Goal: Task Accomplishment & Management: Complete application form

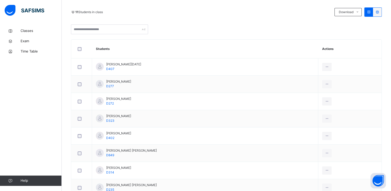
scroll to position [109, 0]
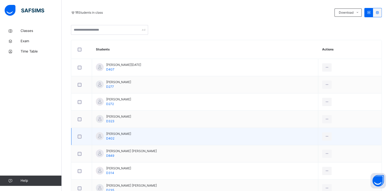
click at [139, 136] on td "[PERSON_NAME] D402" at bounding box center [205, 136] width 226 height 17
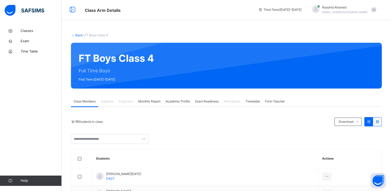
scroll to position [0, 0]
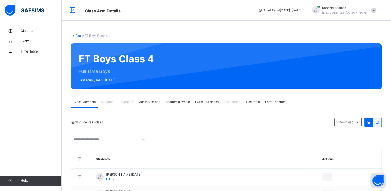
click at [125, 103] on span "Projection" at bounding box center [125, 101] width 15 height 5
drag, startPoint x: 125, startPoint y: 103, endPoint x: 151, endPoint y: 101, distance: 25.5
click at [151, 101] on span "Monthly Report" at bounding box center [149, 101] width 22 height 5
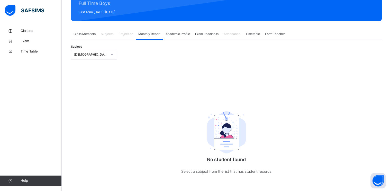
scroll to position [67, 0]
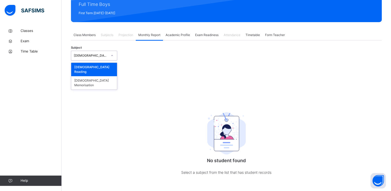
click at [110, 59] on div at bounding box center [112, 55] width 9 height 8
click at [104, 78] on div "[DEMOGRAPHIC_DATA] Memorisation" at bounding box center [94, 82] width 46 height 13
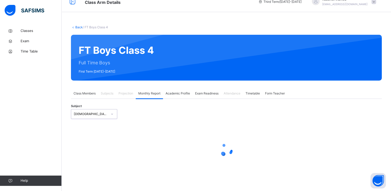
select select "****"
select select "*"
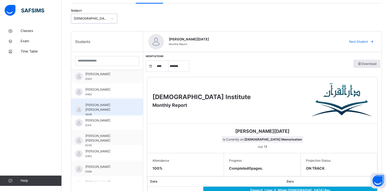
scroll to position [48, 0]
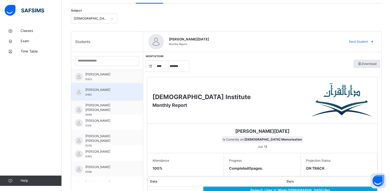
click at [110, 95] on div "Muhammad Hashim D402" at bounding box center [108, 91] width 46 height 9
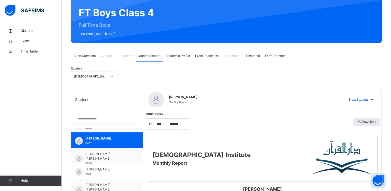
scroll to position [59, 0]
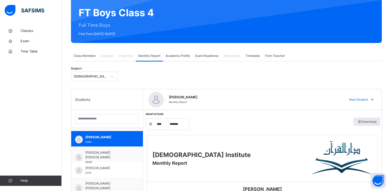
click at [171, 58] on span "Academic Profile" at bounding box center [177, 55] width 24 height 5
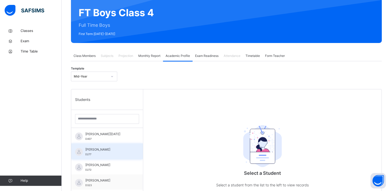
click at [113, 144] on div "Fazel-Mujeeb Musaddiq D277" at bounding box center [107, 150] width 72 height 15
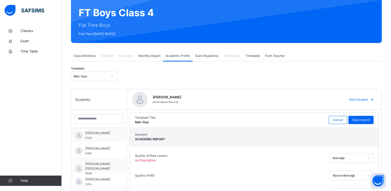
scroll to position [47, 0]
click at [113, 144] on div "Muhammad Hashim D402" at bounding box center [98, 149] width 55 height 15
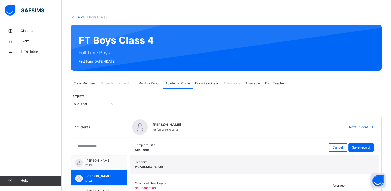
scroll to position [0, 0]
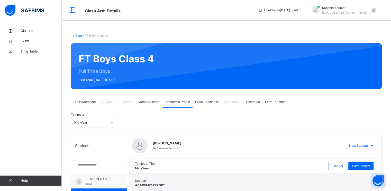
click at [83, 101] on span "Class Members" at bounding box center [84, 101] width 22 height 5
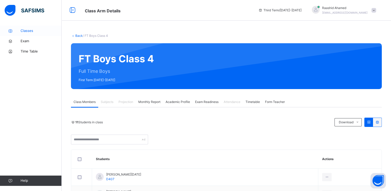
click at [34, 31] on span "Classes" at bounding box center [41, 30] width 41 height 5
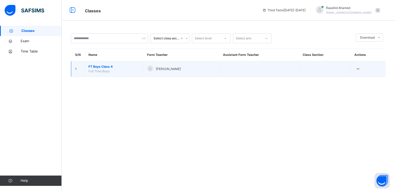
click at [123, 72] on td "FT Boys Class 4 Full Time Boys" at bounding box center [114, 69] width 59 height 16
click at [150, 68] on div at bounding box center [150, 68] width 6 height 6
drag, startPoint x: 89, startPoint y: 68, endPoint x: 92, endPoint y: 67, distance: 3.4
click at [92, 67] on td "FT Boys Class 4 Full Time Boys" at bounding box center [114, 69] width 59 height 16
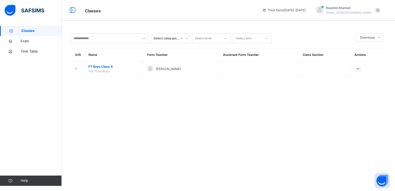
drag, startPoint x: 92, startPoint y: 67, endPoint x: 104, endPoint y: 76, distance: 15.2
click at [104, 76] on div "S/N Name Form Teacher Assistant Form Teacher Class Section Actions 1 FT Boys Cl…" at bounding box center [228, 62] width 314 height 29
click at [113, 76] on div "S/N Name Form Teacher Assistant Form Teacher Class Section Actions 1 FT Boys Cl…" at bounding box center [228, 62] width 314 height 29
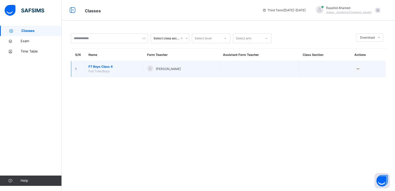
click at [97, 70] on span "Full Time Boys" at bounding box center [98, 71] width 21 height 4
click at [97, 62] on td "FT Boys Class 4 Full Time Boys" at bounding box center [114, 69] width 59 height 16
click at [97, 66] on span "FT Boys Class 4" at bounding box center [113, 66] width 51 height 5
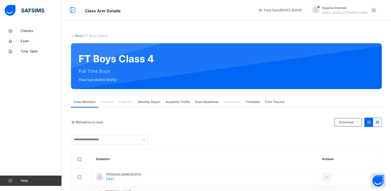
click at [78, 35] on link "Back" at bounding box center [78, 36] width 7 height 4
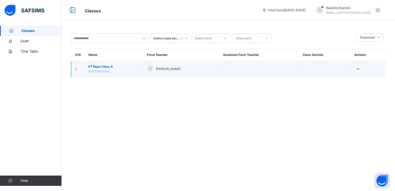
click at [104, 65] on span "FT Boys Class 4" at bounding box center [113, 66] width 51 height 5
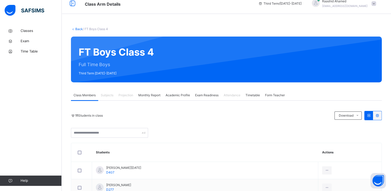
scroll to position [6, 0]
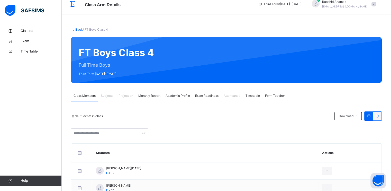
click at [126, 95] on span "Projection" at bounding box center [125, 95] width 15 height 5
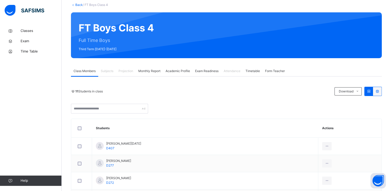
scroll to position [31, 0]
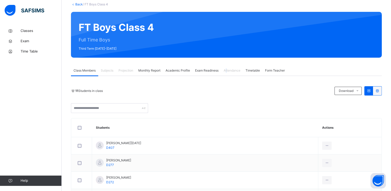
click at [228, 72] on span "Attendance" at bounding box center [232, 70] width 17 height 5
drag, startPoint x: 228, startPoint y: 72, endPoint x: 226, endPoint y: 102, distance: 30.4
click at [226, 102] on div "11 Students in class Download Pdf Report Excel Report" at bounding box center [226, 99] width 311 height 27
drag, startPoint x: 123, startPoint y: 66, endPoint x: 124, endPoint y: 69, distance: 3.2
click at [123, 68] on div "Projection" at bounding box center [126, 70] width 20 height 10
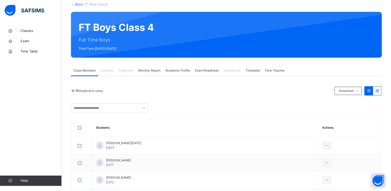
click at [124, 70] on span "Projection" at bounding box center [125, 70] width 15 height 5
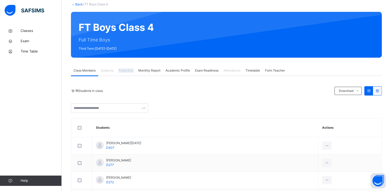
click at [124, 70] on span "Projection" at bounding box center [125, 70] width 15 height 5
drag, startPoint x: 124, startPoint y: 70, endPoint x: 139, endPoint y: 85, distance: 20.9
click at [168, 66] on div "Academic Profile" at bounding box center [178, 70] width 30 height 10
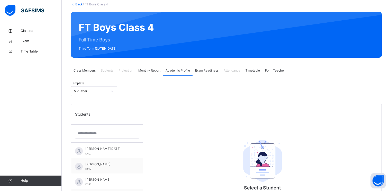
drag, startPoint x: 174, startPoint y: 70, endPoint x: 169, endPoint y: 86, distance: 16.2
click at [169, 86] on div "Template Mid-Year" at bounding box center [226, 90] width 311 height 15
drag, startPoint x: 153, startPoint y: 71, endPoint x: 157, endPoint y: 71, distance: 4.7
click at [156, 71] on span "Monthly Report" at bounding box center [149, 70] width 22 height 5
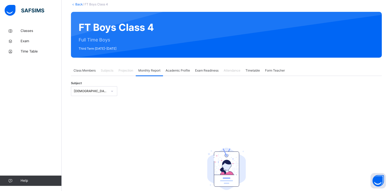
drag, startPoint x: 157, startPoint y: 71, endPoint x: 206, endPoint y: 70, distance: 49.1
click at [206, 69] on div "Exam Readiness" at bounding box center [206, 70] width 29 height 10
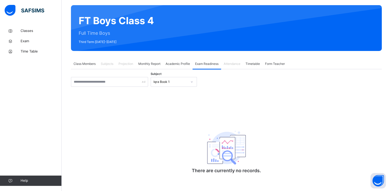
scroll to position [38, 0]
click at [179, 82] on div "Iqra Book 1" at bounding box center [170, 81] width 34 height 5
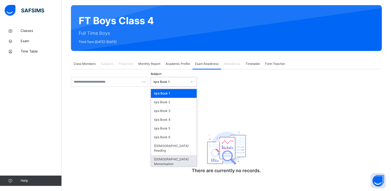
click at [163, 155] on div "[DEMOGRAPHIC_DATA] Memorisation" at bounding box center [174, 161] width 46 height 13
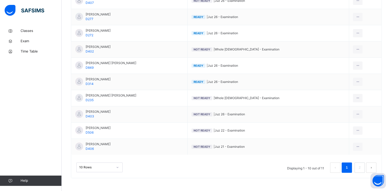
scroll to position [0, 0]
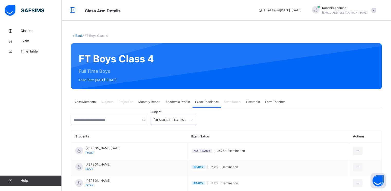
click at [257, 101] on span "Timetable" at bounding box center [252, 101] width 14 height 5
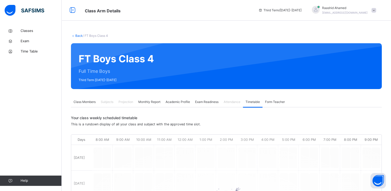
click at [269, 102] on span "Form Teacher" at bounding box center [275, 101] width 20 height 5
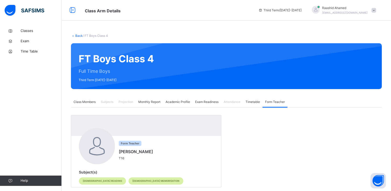
click at [165, 101] on div "Academic Profile" at bounding box center [178, 102] width 30 height 10
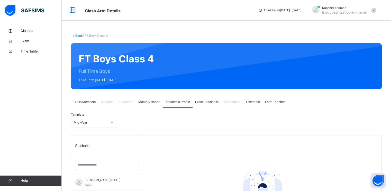
click at [148, 104] on span "Monthly Report" at bounding box center [149, 101] width 22 height 5
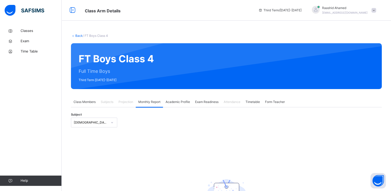
drag, startPoint x: 185, startPoint y: 97, endPoint x: 182, endPoint y: 101, distance: 5.6
click at [185, 97] on div "Academic Profile" at bounding box center [178, 102] width 30 height 10
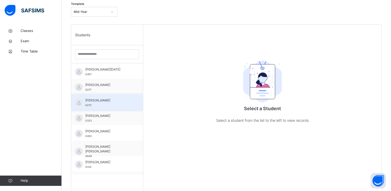
click at [115, 104] on div "Hamza Khan D272" at bounding box center [108, 102] width 46 height 9
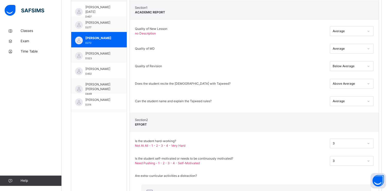
scroll to position [173, 0]
click at [113, 72] on div "Muhammad Hashim D402" at bounding box center [100, 71] width 30 height 9
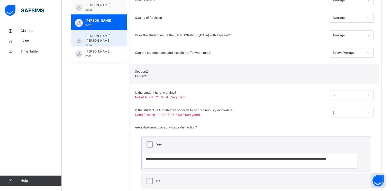
scroll to position [190, 0]
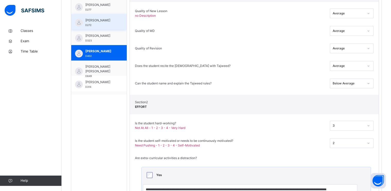
click at [116, 17] on div "Hamza Khan D272" at bounding box center [98, 21] width 55 height 15
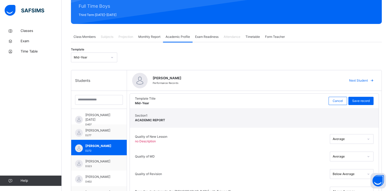
scroll to position [23, 0]
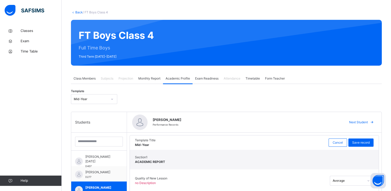
click at [87, 77] on div "Class Members" at bounding box center [84, 78] width 27 height 10
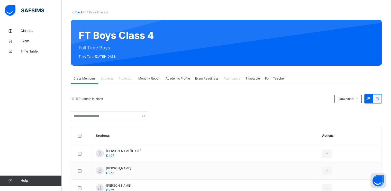
click at [131, 78] on span "Projection" at bounding box center [125, 78] width 15 height 5
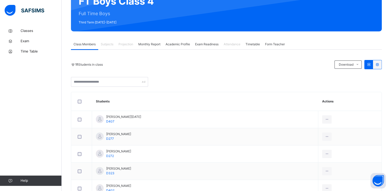
scroll to position [0, 0]
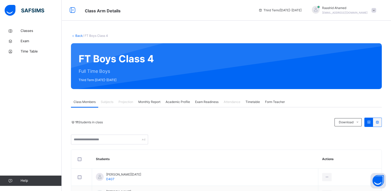
click at [124, 105] on div "Projection" at bounding box center [126, 102] width 20 height 10
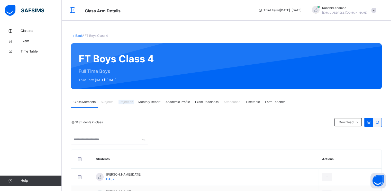
click at [123, 105] on div "Projection" at bounding box center [126, 102] width 20 height 10
drag, startPoint x: 123, startPoint y: 105, endPoint x: 113, endPoint y: 108, distance: 10.9
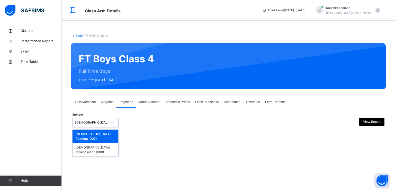
click at [110, 124] on div at bounding box center [113, 122] width 9 height 8
click at [103, 145] on div "[DEMOGRAPHIC_DATA] Memorisation (008)" at bounding box center [95, 149] width 46 height 13
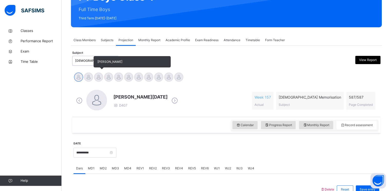
scroll to position [86, 0]
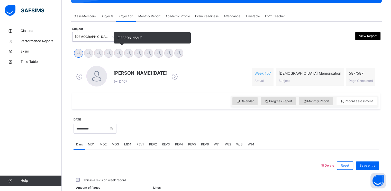
click at [115, 51] on div at bounding box center [118, 53] width 9 height 9
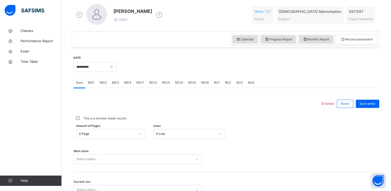
scroll to position [150, 0]
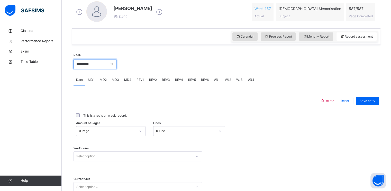
click at [116, 63] on input "**********" at bounding box center [94, 64] width 43 height 10
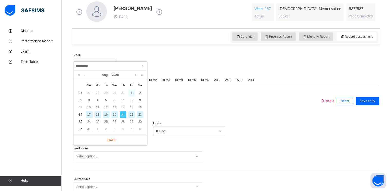
click at [128, 92] on div "1" at bounding box center [131, 92] width 7 height 7
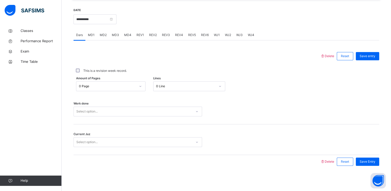
scroll to position [195, 0]
click at [100, 110] on div "Select option..." at bounding box center [133, 111] width 118 height 8
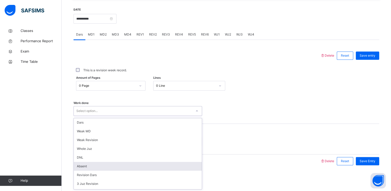
click at [93, 162] on div "Absent" at bounding box center [138, 166] width 128 height 9
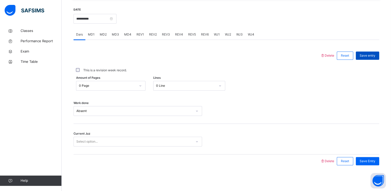
click at [369, 57] on span "Save entry" at bounding box center [367, 55] width 16 height 5
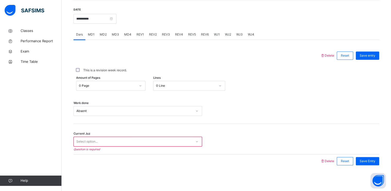
click at [188, 138] on div "Select option..." at bounding box center [133, 141] width 118 height 8
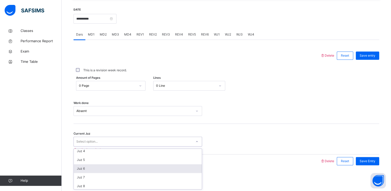
click at [154, 169] on div "Juz 6" at bounding box center [138, 168] width 128 height 9
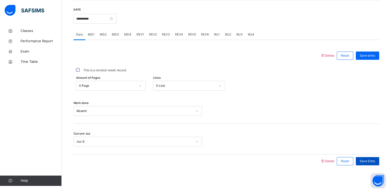
click at [366, 157] on div "Save Entry" at bounding box center [367, 161] width 23 height 8
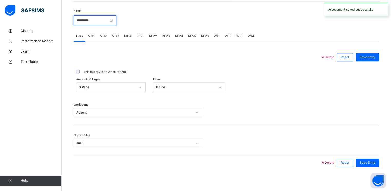
click at [108, 21] on input "**********" at bounding box center [94, 20] width 43 height 10
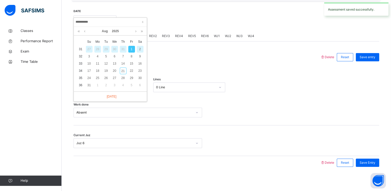
click at [141, 48] on div "2" at bounding box center [140, 49] width 7 height 7
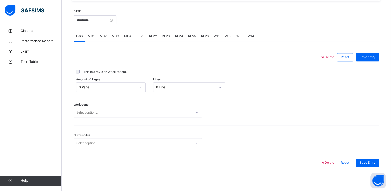
scroll to position [195, 0]
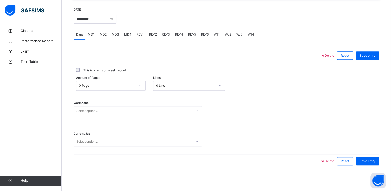
click at [114, 111] on div "Select option..." at bounding box center [133, 111] width 118 height 8
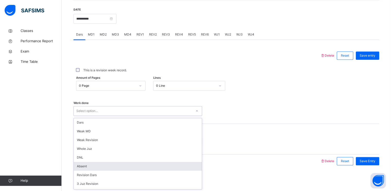
click at [87, 162] on div "Absent" at bounding box center [138, 166] width 128 height 9
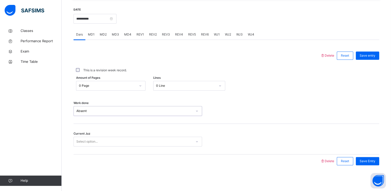
click at [91, 135] on div "Current Juz Select option..." at bounding box center [225, 139] width 305 height 31
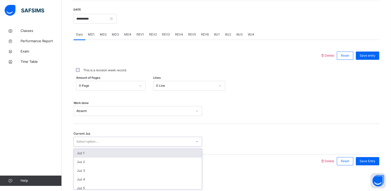
click at [88, 144] on div "Select option..." at bounding box center [86, 141] width 21 height 10
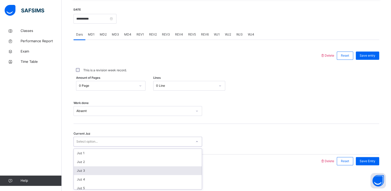
scroll to position [15, 0]
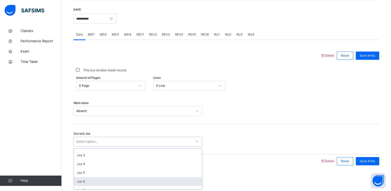
click at [88, 177] on div "Juz 6" at bounding box center [138, 181] width 128 height 9
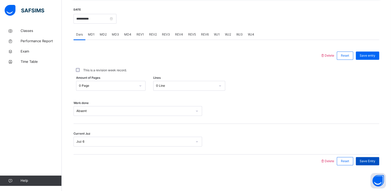
click at [375, 159] on span "Save Entry" at bounding box center [367, 161] width 16 height 5
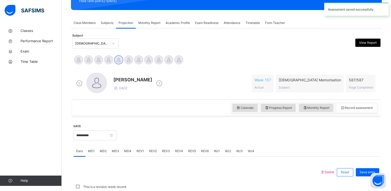
scroll to position [195, 0]
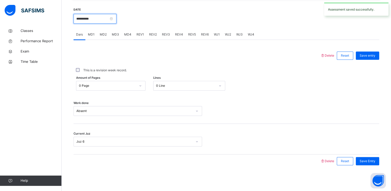
click at [108, 18] on input "**********" at bounding box center [94, 19] width 43 height 10
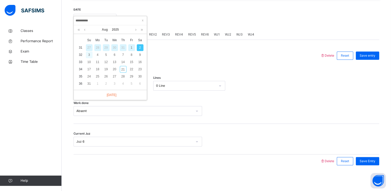
click at [89, 54] on div "3" at bounding box center [89, 54] width 7 height 7
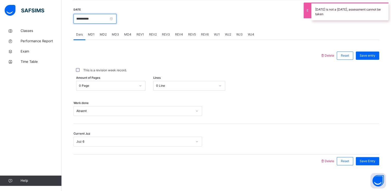
click at [116, 17] on input "**********" at bounding box center [94, 19] width 43 height 10
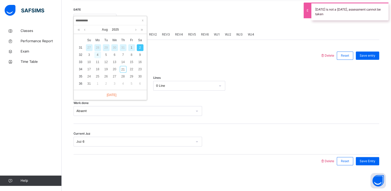
click at [95, 56] on div "4" at bounding box center [97, 54] width 7 height 7
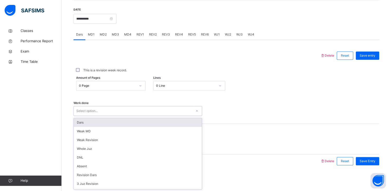
click at [118, 113] on div "Select option..." at bounding box center [133, 111] width 118 height 8
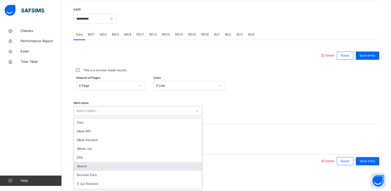
click at [88, 163] on div "Absent" at bounding box center [138, 166] width 128 height 9
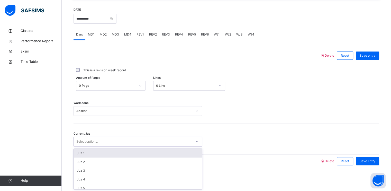
click at [88, 146] on div "Select option..." at bounding box center [137, 141] width 128 height 10
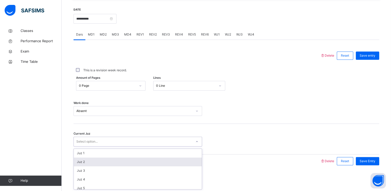
scroll to position [24, 0]
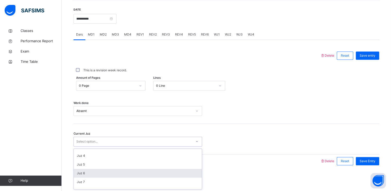
click at [80, 169] on div "Juz 6" at bounding box center [138, 173] width 128 height 9
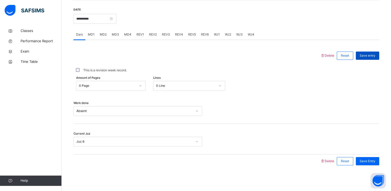
click at [369, 54] on span "Save entry" at bounding box center [367, 55] width 16 height 5
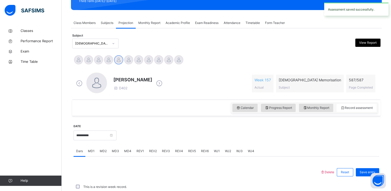
scroll to position [195, 0]
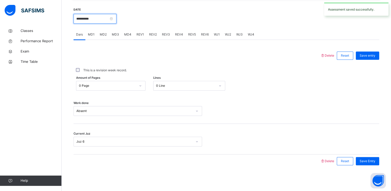
click at [106, 20] on input "**********" at bounding box center [94, 19] width 43 height 10
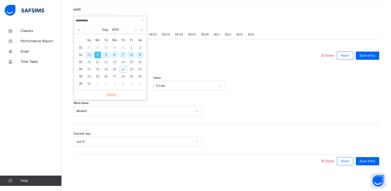
click at [106, 53] on div "5" at bounding box center [106, 54] width 7 height 7
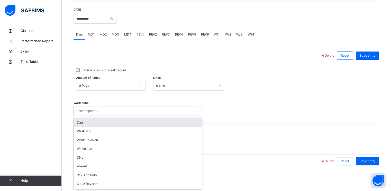
click at [105, 110] on div "Select option..." at bounding box center [133, 111] width 118 height 8
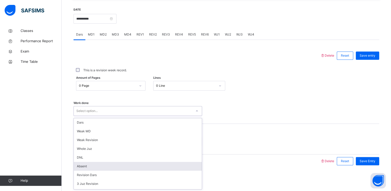
click at [90, 163] on div "Absent" at bounding box center [138, 166] width 128 height 9
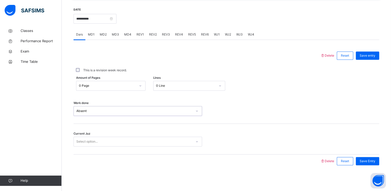
click at [88, 137] on div "Select option..." at bounding box center [86, 141] width 21 height 10
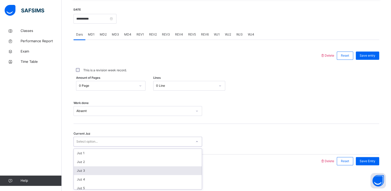
scroll to position [26, 0]
click at [83, 173] on div "Juz 6" at bounding box center [138, 170] width 128 height 9
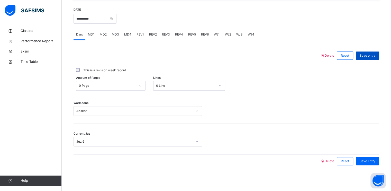
click at [365, 55] on span "Save entry" at bounding box center [367, 55] width 16 height 5
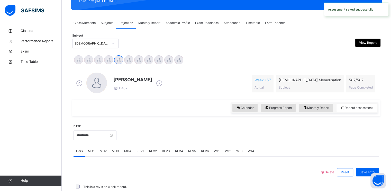
scroll to position [195, 0]
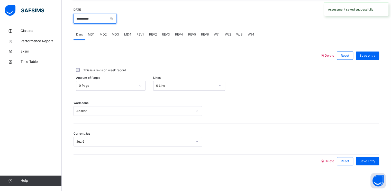
click at [111, 17] on input "**********" at bounding box center [94, 19] width 43 height 10
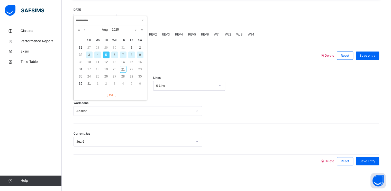
click at [115, 55] on div "6" at bounding box center [114, 54] width 7 height 7
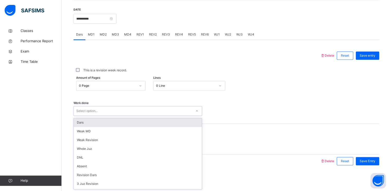
click at [86, 114] on div "Select option..." at bounding box center [86, 111] width 21 height 10
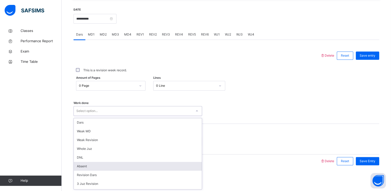
click at [79, 168] on div "Absent" at bounding box center [138, 166] width 128 height 9
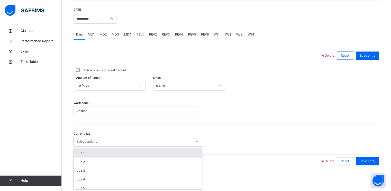
click at [92, 137] on div "Select option..." at bounding box center [137, 141] width 128 height 10
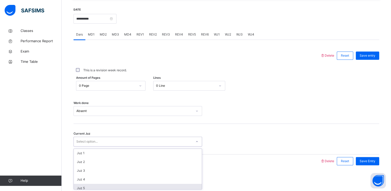
scroll to position [6, 0]
click at [80, 189] on div "Juz 1 Juz 2 Juz 3 Juz 4 Juz 5 Juz 6 Juz 7 Juz 8 Juz 9 Juz 10 Juz 11 Juz 12 Juz …" at bounding box center [137, 168] width 128 height 41
click at [81, 186] on div "Juz 6" at bounding box center [138, 190] width 128 height 9
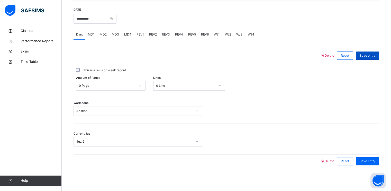
click at [366, 57] on span "Save entry" at bounding box center [367, 55] width 16 height 5
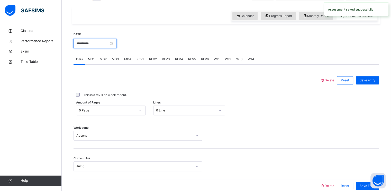
click at [110, 41] on input "**********" at bounding box center [94, 44] width 43 height 10
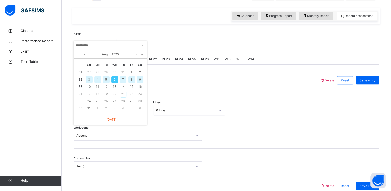
click at [123, 78] on div "7" at bounding box center [123, 79] width 7 height 7
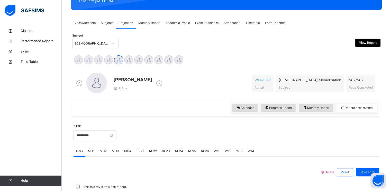
scroll to position [195, 0]
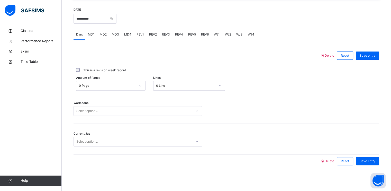
click at [109, 109] on div "Select option..." at bounding box center [133, 111] width 118 height 8
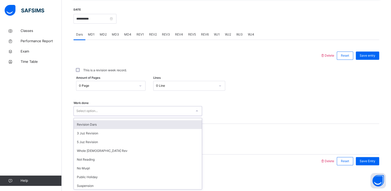
scroll to position [52, 0]
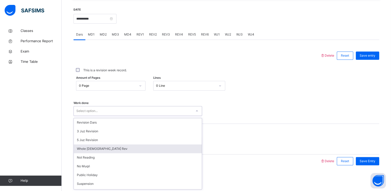
click at [92, 151] on div "Whole [DEMOGRAPHIC_DATA] Rev" at bounding box center [138, 148] width 128 height 9
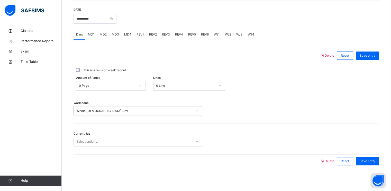
click at [94, 145] on div "Select option..." at bounding box center [86, 141] width 21 height 10
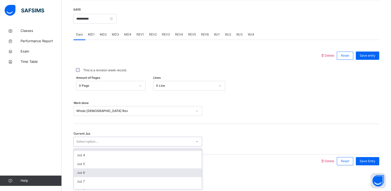
click at [91, 171] on div "Juz 6" at bounding box center [138, 172] width 128 height 9
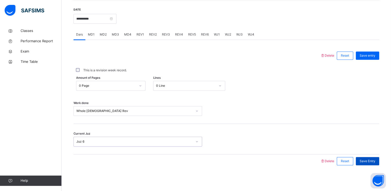
click at [365, 159] on span "Save Entry" at bounding box center [367, 161] width 16 height 5
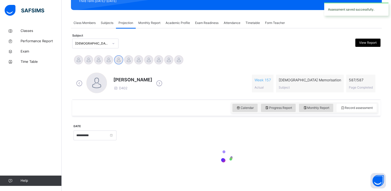
scroll to position [195, 0]
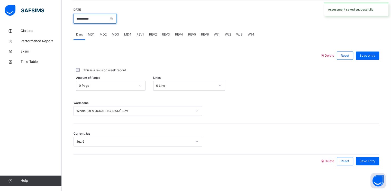
click at [100, 18] on input "**********" at bounding box center [94, 19] width 43 height 10
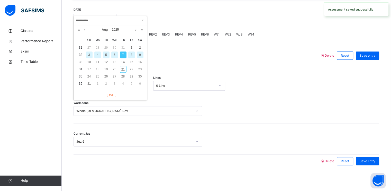
click at [129, 53] on div "8" at bounding box center [131, 54] width 7 height 7
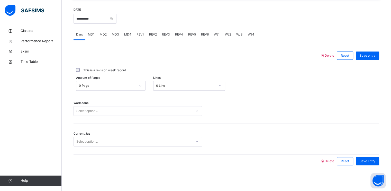
click at [92, 116] on div "Select option..." at bounding box center [137, 111] width 128 height 10
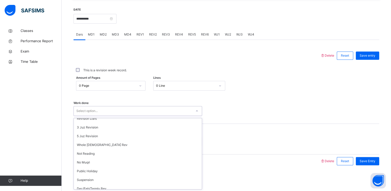
scroll to position [57, 0]
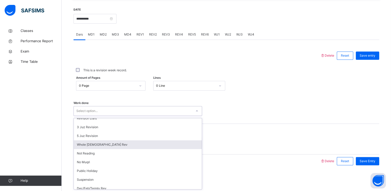
click at [94, 147] on div "Whole [DEMOGRAPHIC_DATA] Rev" at bounding box center [138, 144] width 128 height 9
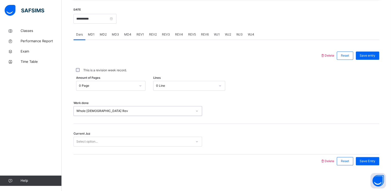
click at [92, 137] on div "Select option..." at bounding box center [137, 141] width 128 height 10
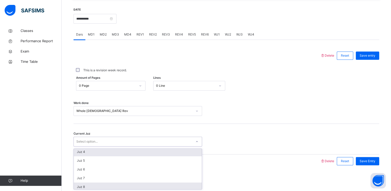
scroll to position [28, 0]
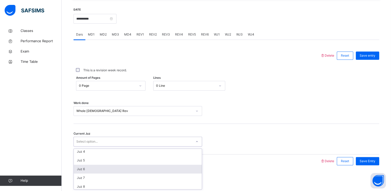
click at [90, 167] on div "Juz 6" at bounding box center [138, 168] width 128 height 9
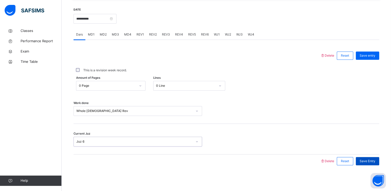
click at [363, 163] on div "Save Entry" at bounding box center [367, 161] width 23 height 8
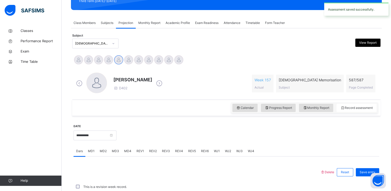
scroll to position [195, 0]
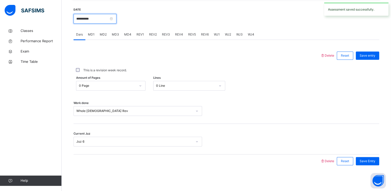
click at [108, 22] on input "**********" at bounding box center [94, 19] width 43 height 10
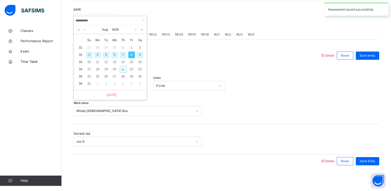
click at [142, 54] on div "9" at bounding box center [140, 54] width 7 height 7
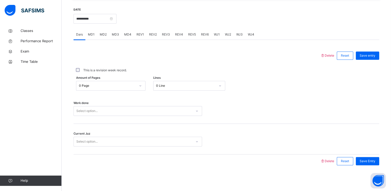
click at [105, 105] on div "Work done Select option..." at bounding box center [225, 108] width 305 height 31
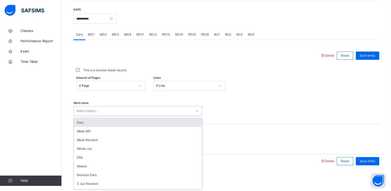
click at [104, 107] on div "Select option..." at bounding box center [133, 111] width 118 height 8
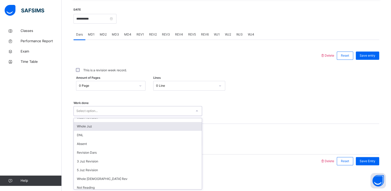
scroll to position [27, 0]
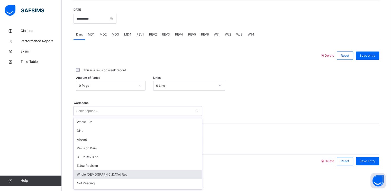
click at [85, 173] on div "Whole [DEMOGRAPHIC_DATA] Rev" at bounding box center [138, 174] width 128 height 9
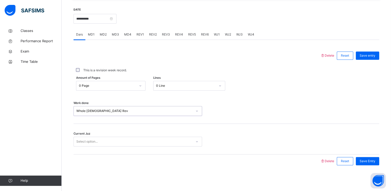
click at [90, 143] on div "Select option..." at bounding box center [86, 141] width 21 height 10
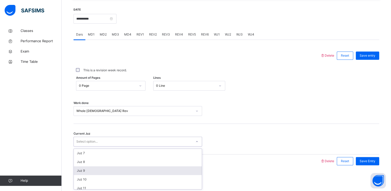
scroll to position [27, 0]
click at [89, 166] on div "Juz 6" at bounding box center [138, 169] width 128 height 9
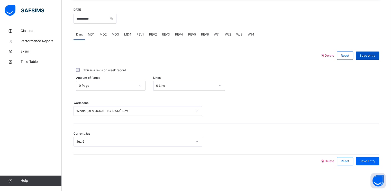
click at [367, 52] on div "Save entry" at bounding box center [367, 55] width 23 height 8
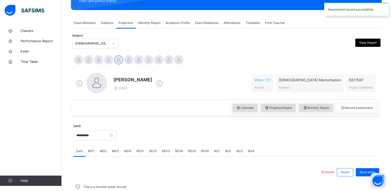
scroll to position [195, 0]
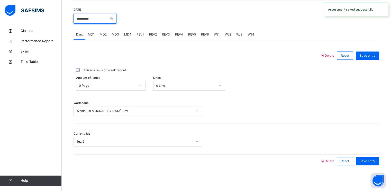
click at [96, 23] on input "**********" at bounding box center [94, 19] width 43 height 10
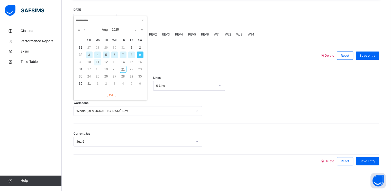
click at [95, 62] on div "11" at bounding box center [97, 62] width 7 height 7
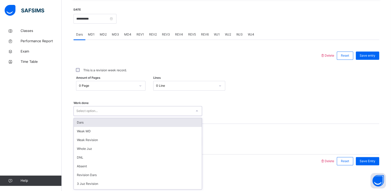
click at [119, 109] on div "Select option..." at bounding box center [133, 111] width 118 height 8
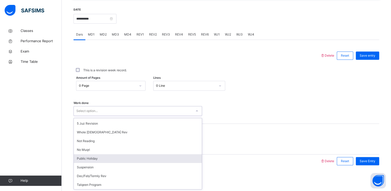
scroll to position [69, 0]
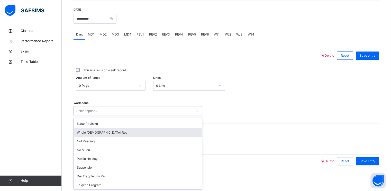
click at [102, 131] on div "Whole [DEMOGRAPHIC_DATA] Rev" at bounding box center [138, 132] width 128 height 9
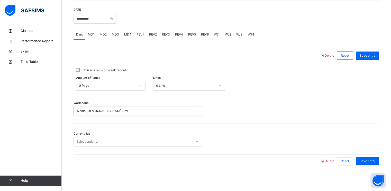
click at [101, 141] on div "Select option..." at bounding box center [133, 141] width 118 height 8
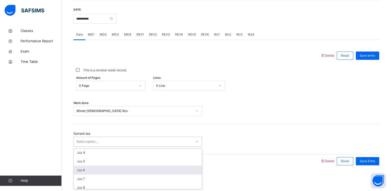
click at [100, 165] on div "Juz 6" at bounding box center [138, 169] width 128 height 9
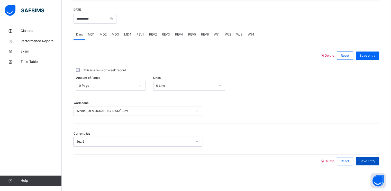
click at [368, 159] on span "Save Entry" at bounding box center [367, 161] width 16 height 5
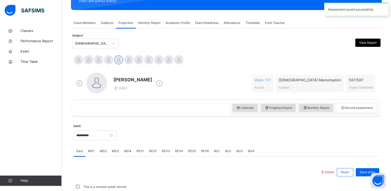
scroll to position [195, 0]
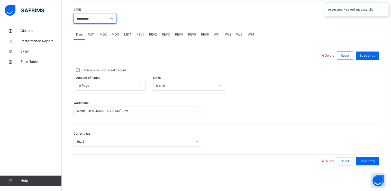
click at [108, 17] on input "**********" at bounding box center [94, 19] width 43 height 10
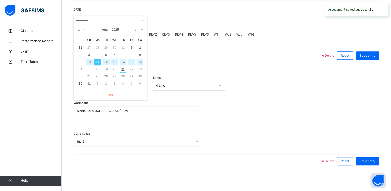
click at [104, 62] on div "12" at bounding box center [106, 62] width 7 height 7
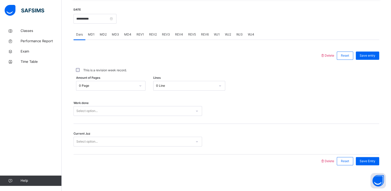
click at [121, 111] on div "Select option..." at bounding box center [133, 111] width 118 height 8
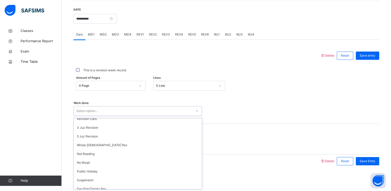
scroll to position [62, 0]
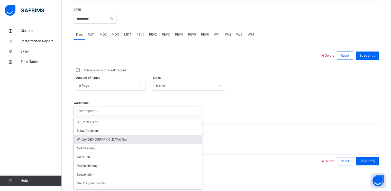
click at [106, 139] on div "Whole [DEMOGRAPHIC_DATA] Rev" at bounding box center [138, 139] width 128 height 9
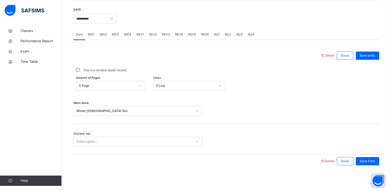
click at [104, 136] on div "Current Juz Select option..." at bounding box center [225, 139] width 305 height 31
click at [102, 141] on div "Select option..." at bounding box center [133, 141] width 118 height 8
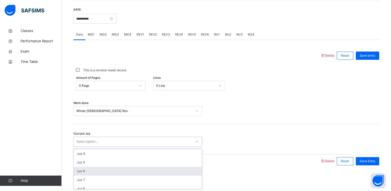
click at [97, 169] on div "Juz 6" at bounding box center [138, 170] width 128 height 9
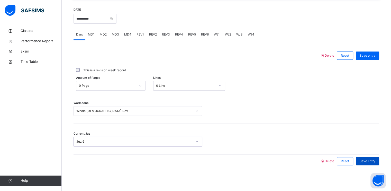
click at [359, 161] on div "Save Entry" at bounding box center [367, 161] width 23 height 8
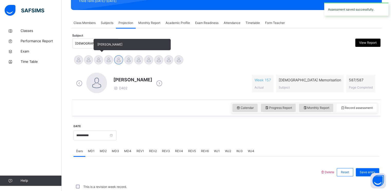
scroll to position [195, 0]
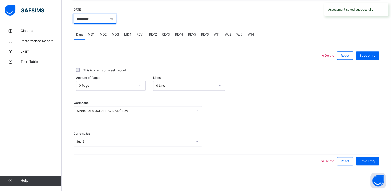
click at [107, 18] on input "**********" at bounding box center [94, 19] width 43 height 10
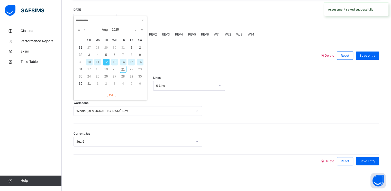
click at [114, 63] on div "13" at bounding box center [114, 62] width 7 height 7
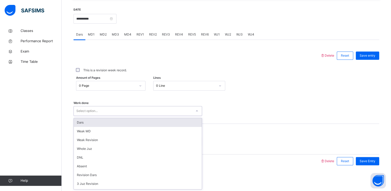
click at [95, 108] on div "Select option..." at bounding box center [86, 111] width 21 height 10
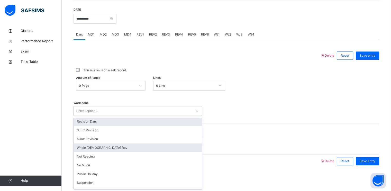
scroll to position [53, 0]
click at [91, 150] on div "Whole [DEMOGRAPHIC_DATA] Rev" at bounding box center [138, 147] width 128 height 9
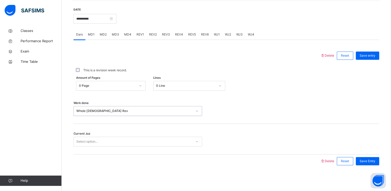
click at [91, 142] on div "Select option..." at bounding box center [86, 141] width 21 height 10
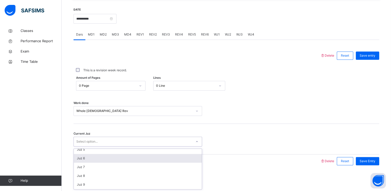
click at [86, 158] on div "Juz 6" at bounding box center [138, 158] width 128 height 9
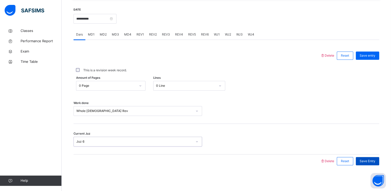
click at [371, 158] on div "Save Entry" at bounding box center [367, 161] width 23 height 8
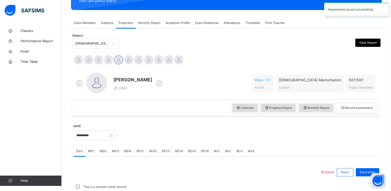
scroll to position [195, 0]
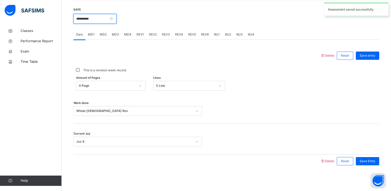
click at [108, 18] on input "**********" at bounding box center [94, 19] width 43 height 10
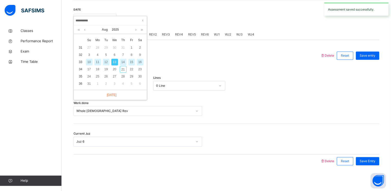
click at [120, 62] on div "14" at bounding box center [123, 62] width 7 height 7
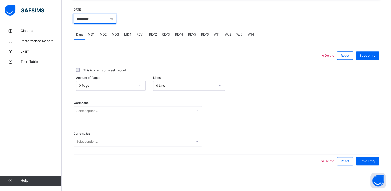
click at [97, 20] on input "**********" at bounding box center [94, 19] width 43 height 10
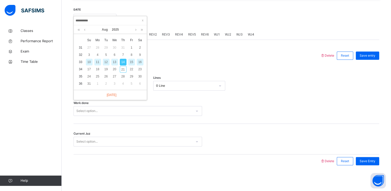
click at [170, 3] on div "**********" at bounding box center [225, 87] width 305 height 171
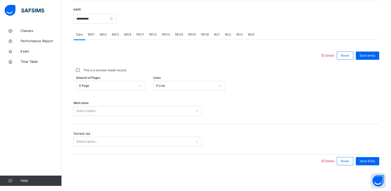
click at [107, 110] on div "Select option..." at bounding box center [133, 111] width 118 height 8
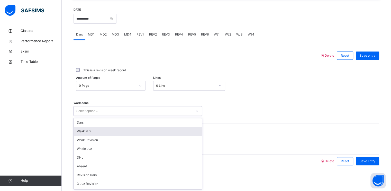
scroll to position [29, 0]
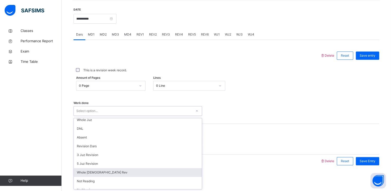
drag, startPoint x: 89, startPoint y: 173, endPoint x: 89, endPoint y: 170, distance: 3.3
click at [88, 173] on div "Whole [DEMOGRAPHIC_DATA] Rev" at bounding box center [138, 172] width 128 height 9
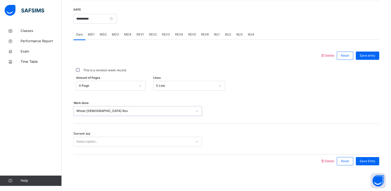
click at [92, 136] on div "Select option..." at bounding box center [137, 141] width 128 height 10
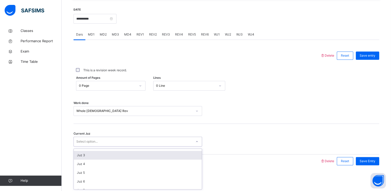
scroll to position [15, 0]
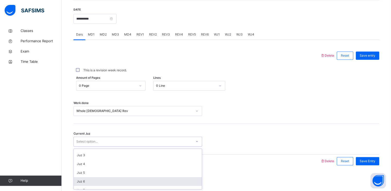
click at [95, 182] on div "Juz 6" at bounding box center [138, 181] width 128 height 9
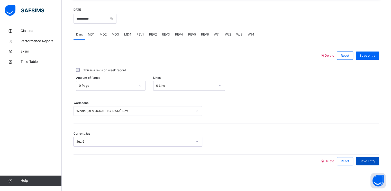
click at [372, 165] on div "Save Entry" at bounding box center [367, 161] width 23 height 8
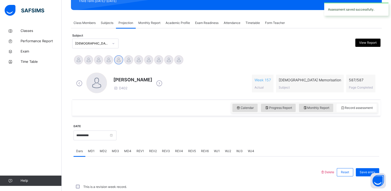
scroll to position [195, 0]
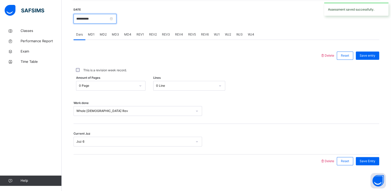
click at [100, 21] on input "**********" at bounding box center [94, 19] width 43 height 10
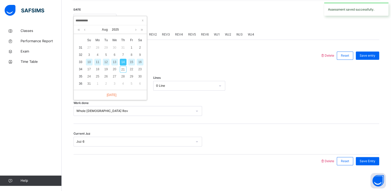
click at [132, 61] on div "15" at bounding box center [131, 62] width 7 height 7
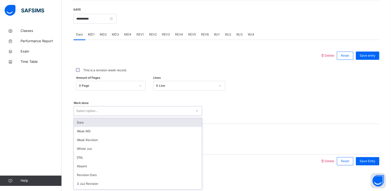
click at [98, 110] on div "Select option..." at bounding box center [133, 111] width 118 height 8
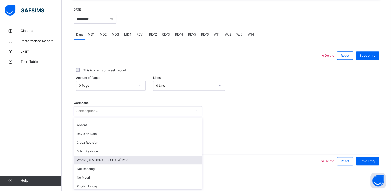
scroll to position [41, 0]
click at [90, 162] on div "Whole [DEMOGRAPHIC_DATA] Rev" at bounding box center [138, 159] width 128 height 9
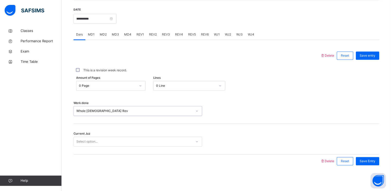
click at [95, 145] on div "Select option..." at bounding box center [137, 141] width 128 height 10
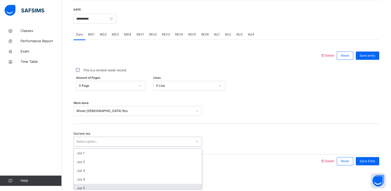
click at [85, 188] on div "Juz 5" at bounding box center [138, 187] width 128 height 9
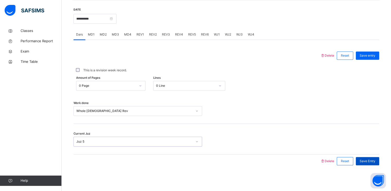
click at [371, 161] on span "Save Entry" at bounding box center [367, 161] width 16 height 5
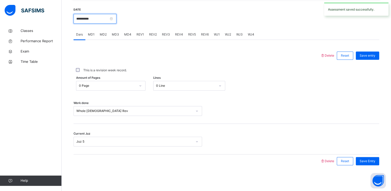
click at [111, 18] on input "**********" at bounding box center [94, 19] width 43 height 10
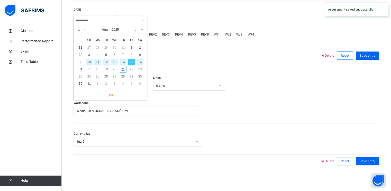
click at [141, 63] on div "16" at bounding box center [140, 62] width 7 height 7
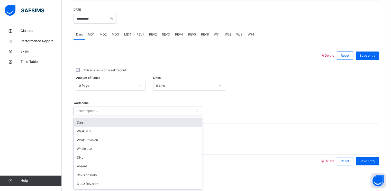
click at [105, 110] on div "Select option..." at bounding box center [133, 111] width 118 height 8
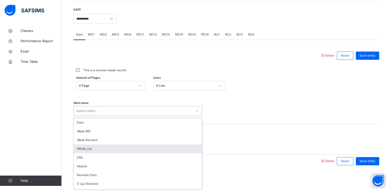
scroll to position [59, 0]
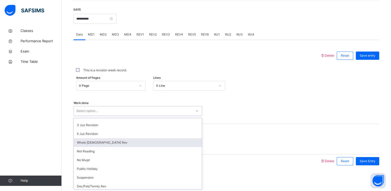
click at [100, 141] on div "Whole [DEMOGRAPHIC_DATA] Rev" at bounding box center [138, 142] width 128 height 9
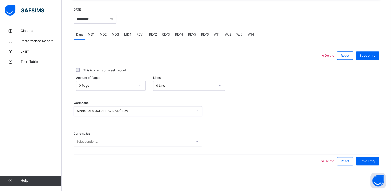
click at [97, 144] on div "Select option..." at bounding box center [86, 141] width 21 height 10
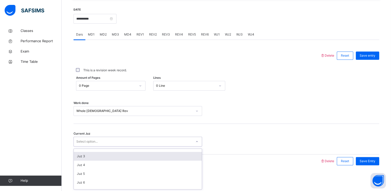
scroll to position [14, 0]
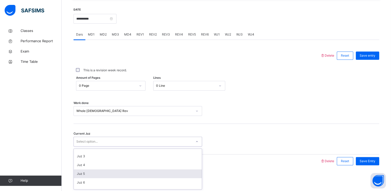
click at [92, 174] on div "Juz 5" at bounding box center [138, 173] width 128 height 9
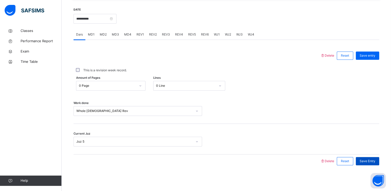
click at [370, 162] on span "Save Entry" at bounding box center [367, 161] width 16 height 5
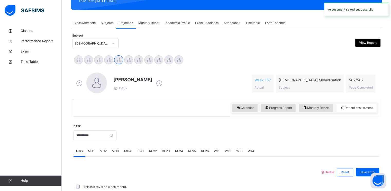
scroll to position [195, 0]
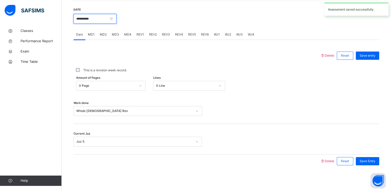
click at [111, 16] on input "**********" at bounding box center [94, 19] width 43 height 10
click at [171, 13] on div at bounding box center [247, 18] width 257 height 22
click at [103, 21] on input "**********" at bounding box center [94, 19] width 43 height 10
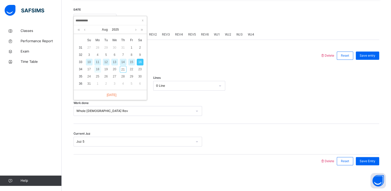
click at [96, 69] on div "18" at bounding box center [97, 69] width 7 height 7
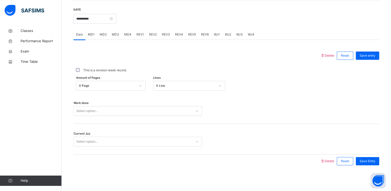
click at [96, 105] on div "Work done Select option..." at bounding box center [225, 108] width 305 height 31
click at [95, 112] on div "Select option..." at bounding box center [86, 111] width 21 height 10
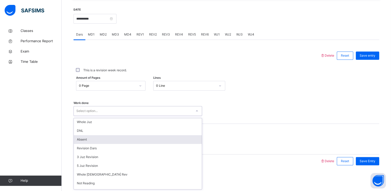
scroll to position [26, 0]
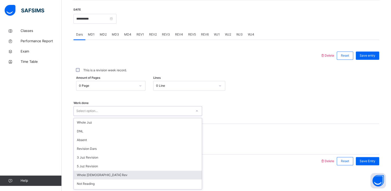
click at [92, 174] on div "Whole [DEMOGRAPHIC_DATA] Rev" at bounding box center [138, 174] width 128 height 9
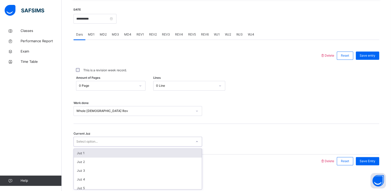
click at [93, 138] on div "Select option..." at bounding box center [86, 141] width 21 height 10
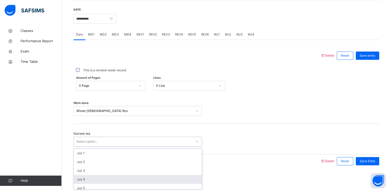
scroll to position [15, 0]
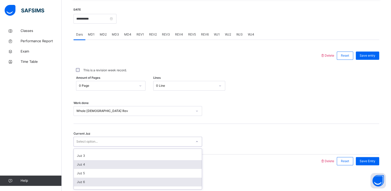
click at [95, 178] on div "Juz 6" at bounding box center [138, 181] width 128 height 9
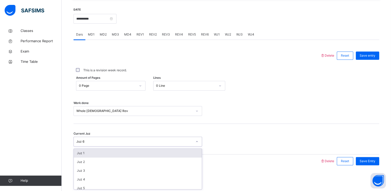
drag, startPoint x: 101, startPoint y: 143, endPoint x: 100, endPoint y: 150, distance: 7.8
click at [101, 143] on div "Juz 6" at bounding box center [134, 141] width 116 height 5
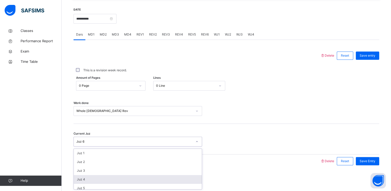
click at [89, 179] on div "Juz 4" at bounding box center [138, 179] width 128 height 9
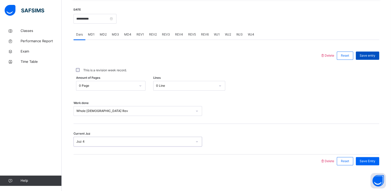
click at [361, 56] on div "Save entry" at bounding box center [367, 55] width 23 height 8
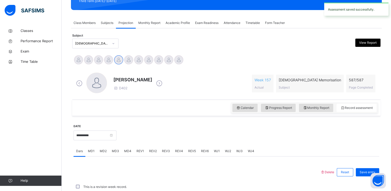
scroll to position [195, 0]
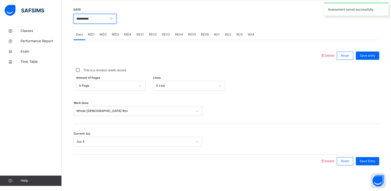
click at [93, 23] on input "**********" at bounding box center [94, 19] width 43 height 10
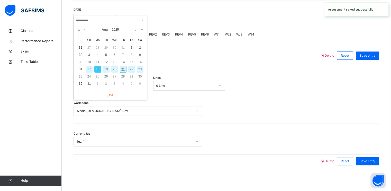
click at [105, 69] on div "19" at bounding box center [106, 69] width 7 height 7
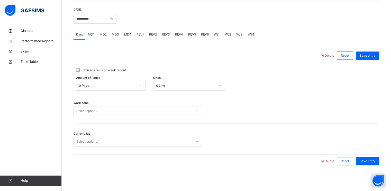
click at [107, 112] on div "Work done Select option..." at bounding box center [225, 108] width 305 height 31
click at [106, 109] on div "Select option..." at bounding box center [133, 111] width 118 height 8
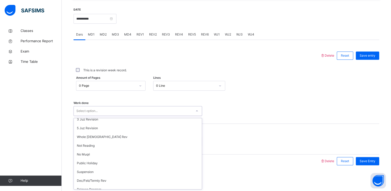
scroll to position [64, 0]
click at [105, 140] on div "Whole [DEMOGRAPHIC_DATA] Rev" at bounding box center [138, 137] width 128 height 9
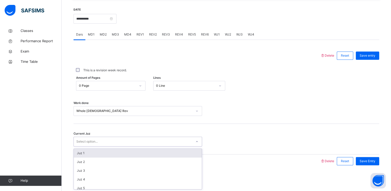
click at [103, 143] on div "Select option..." at bounding box center [133, 141] width 118 height 8
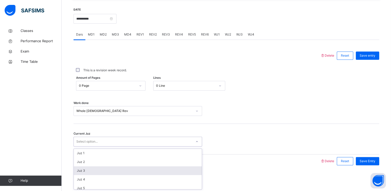
scroll to position [15, 0]
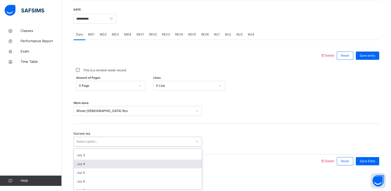
click at [96, 167] on div "Juz 4" at bounding box center [138, 163] width 128 height 9
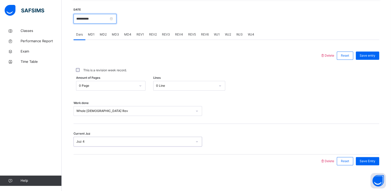
click at [107, 21] on input "**********" at bounding box center [94, 19] width 43 height 10
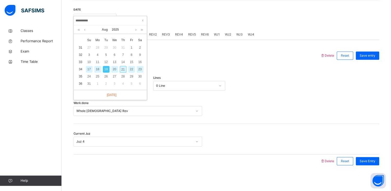
click at [299, 77] on div "This is a revision week record." at bounding box center [225, 70] width 305 height 16
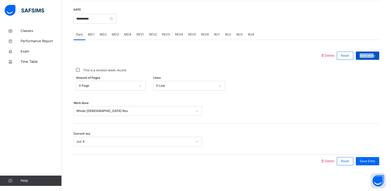
click at [377, 52] on div "Save entry" at bounding box center [367, 55] width 23 height 8
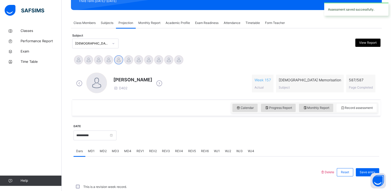
scroll to position [195, 0]
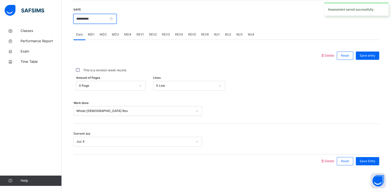
click at [100, 16] on input "**********" at bounding box center [94, 19] width 43 height 10
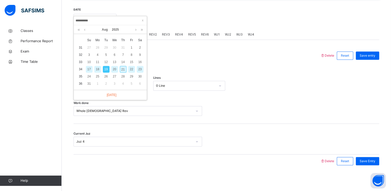
click at [116, 68] on div "20" at bounding box center [114, 69] width 7 height 7
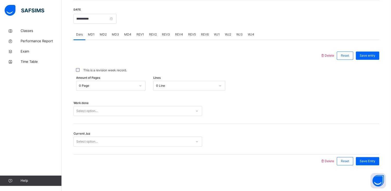
drag, startPoint x: 107, startPoint y: 117, endPoint x: 106, endPoint y: 114, distance: 3.6
click at [107, 117] on div "Work done Select option..." at bounding box center [225, 108] width 305 height 31
click at [106, 109] on div "Select option..." at bounding box center [133, 111] width 118 height 8
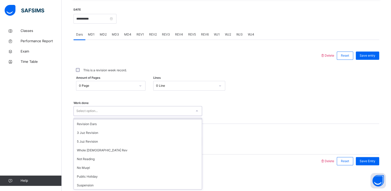
scroll to position [50, 0]
click at [95, 152] on div "Whole [DEMOGRAPHIC_DATA] Rev" at bounding box center [138, 150] width 128 height 9
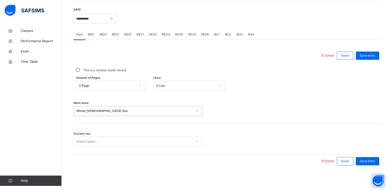
click at [90, 138] on div "Select option..." at bounding box center [86, 141] width 21 height 10
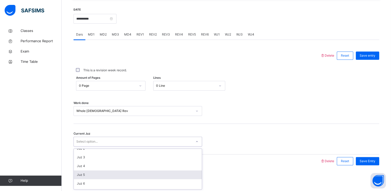
scroll to position [13, 0]
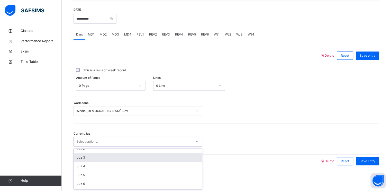
click at [88, 157] on div "Juz 3" at bounding box center [138, 157] width 128 height 9
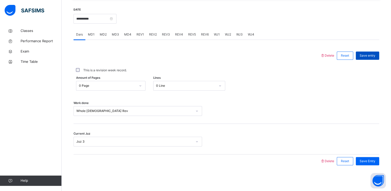
click at [367, 57] on span "Save entry" at bounding box center [367, 55] width 16 height 5
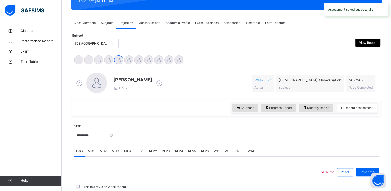
scroll to position [195, 0]
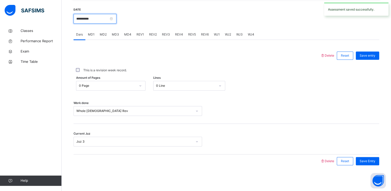
click at [101, 22] on input "**********" at bounding box center [94, 19] width 43 height 10
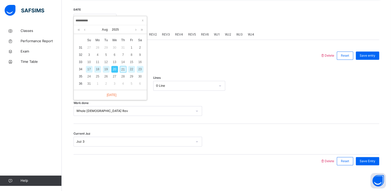
click at [124, 67] on div "21" at bounding box center [123, 69] width 7 height 7
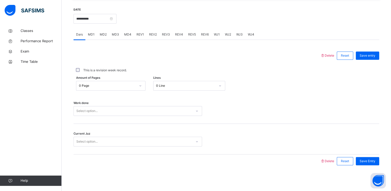
click at [109, 110] on div "Select option..." at bounding box center [137, 111] width 128 height 10
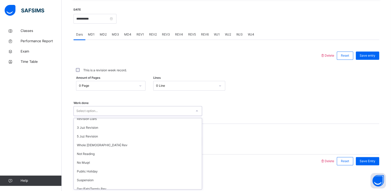
scroll to position [56, 0]
click at [108, 146] on div "Whole [DEMOGRAPHIC_DATA] Rev" at bounding box center [138, 145] width 128 height 9
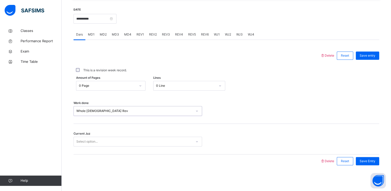
click at [107, 140] on div "Select option..." at bounding box center [133, 141] width 118 height 8
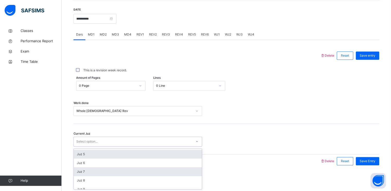
scroll to position [0, 0]
click at [90, 169] on div "Juz 3" at bounding box center [138, 170] width 128 height 9
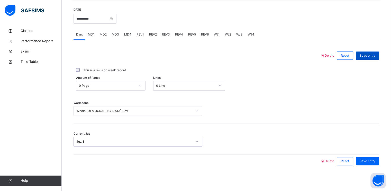
click at [370, 53] on span "Save entry" at bounding box center [367, 55] width 16 height 5
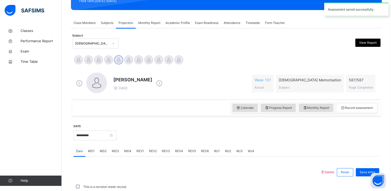
scroll to position [195, 0]
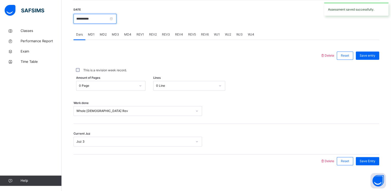
click at [98, 18] on input "**********" at bounding box center [94, 19] width 43 height 10
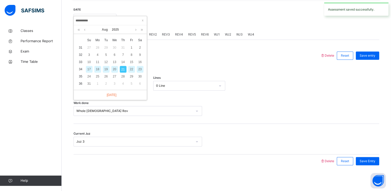
click at [132, 70] on div "22" at bounding box center [131, 69] width 7 height 7
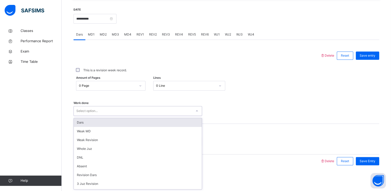
click at [109, 111] on div "Select option..." at bounding box center [133, 111] width 118 height 8
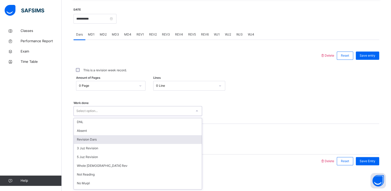
scroll to position [36, 0]
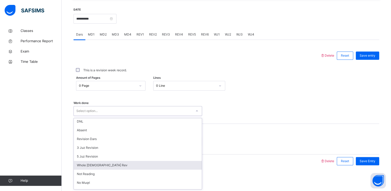
click at [101, 163] on div "Whole [DEMOGRAPHIC_DATA] Rev" at bounding box center [138, 165] width 128 height 9
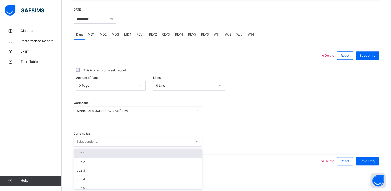
click at [99, 140] on div "Select option..." at bounding box center [133, 141] width 118 height 8
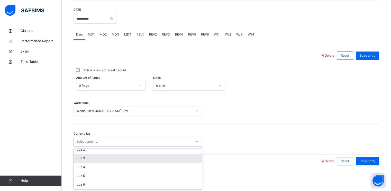
scroll to position [12, 0]
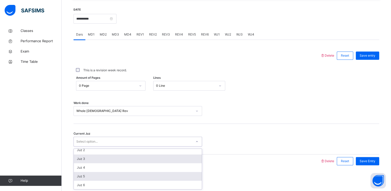
click at [99, 172] on div "Juz 5" at bounding box center [138, 176] width 128 height 9
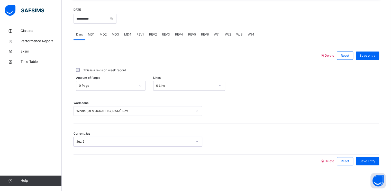
scroll to position [195, 0]
drag, startPoint x: 99, startPoint y: 137, endPoint x: 99, endPoint y: 141, distance: 4.4
click at [99, 137] on div "Juz 5" at bounding box center [137, 141] width 128 height 10
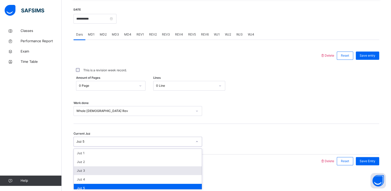
click at [96, 166] on div "Juz 3" at bounding box center [138, 170] width 128 height 9
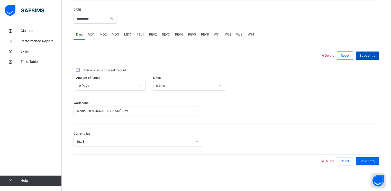
click at [371, 55] on span "Save entry" at bounding box center [367, 55] width 16 height 5
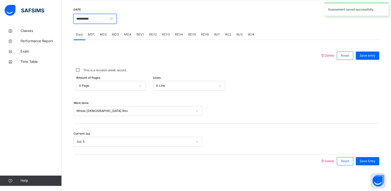
drag, startPoint x: 84, startPoint y: 21, endPoint x: 88, endPoint y: 19, distance: 4.6
click at [88, 19] on input "**********" at bounding box center [94, 19] width 43 height 10
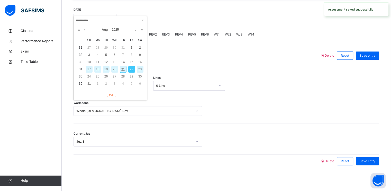
drag, startPoint x: 88, startPoint y: 19, endPoint x: 142, endPoint y: 67, distance: 72.5
click at [142, 67] on div "23" at bounding box center [140, 69] width 7 height 7
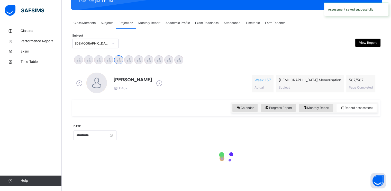
scroll to position [79, 0]
click at [142, 67] on div "Abdullah [DATE][PERSON_NAME] [PERSON_NAME] [PERSON_NAME] [PERSON_NAME] [PERSON_…" at bounding box center [226, 60] width 308 height 14
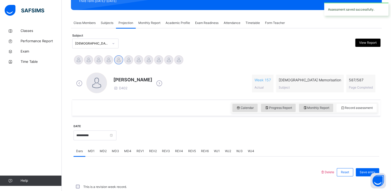
scroll to position [195, 0]
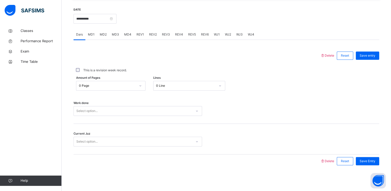
click at [112, 113] on div "Select option..." at bounding box center [133, 111] width 118 height 8
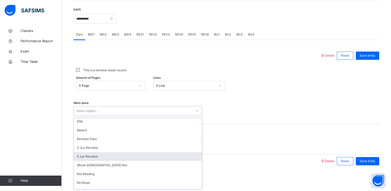
scroll to position [36, 0]
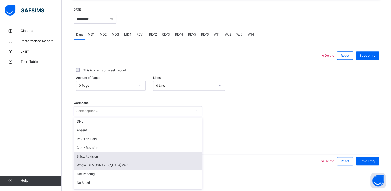
click at [97, 163] on div "Whole [DEMOGRAPHIC_DATA] Rev" at bounding box center [138, 165] width 128 height 9
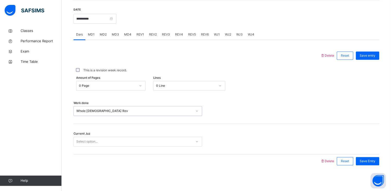
click at [97, 138] on div "Select option..." at bounding box center [86, 141] width 21 height 10
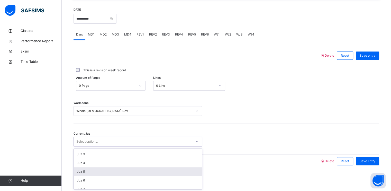
scroll to position [0, 0]
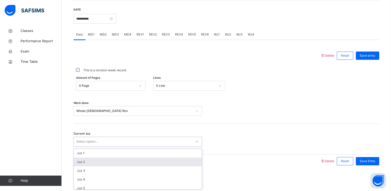
click at [94, 161] on div "Juz 2" at bounding box center [138, 161] width 128 height 9
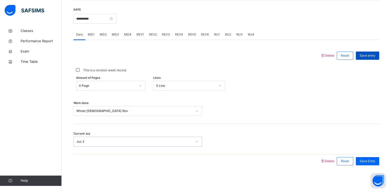
click at [368, 54] on span "Save entry" at bounding box center [367, 55] width 16 height 5
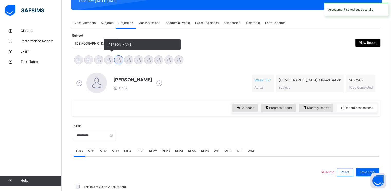
scroll to position [195, 0]
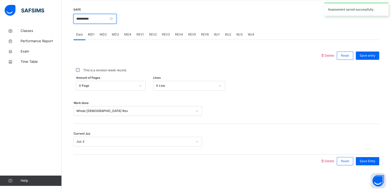
click at [91, 22] on input "**********" at bounding box center [94, 19] width 43 height 10
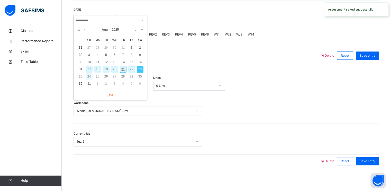
click at [89, 73] on div "24" at bounding box center [89, 76] width 7 height 7
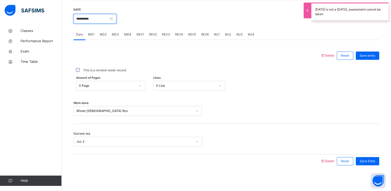
click at [105, 21] on input "**********" at bounding box center [94, 19] width 43 height 10
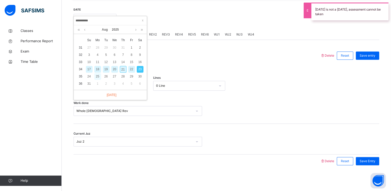
click at [99, 76] on div "25" at bounding box center [97, 76] width 7 height 7
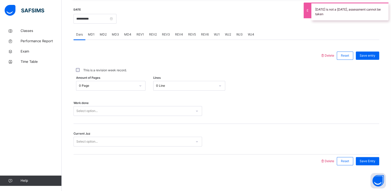
click at [97, 112] on div "Select option..." at bounding box center [86, 111] width 21 height 10
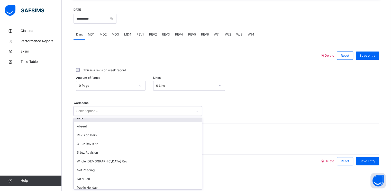
scroll to position [40, 0]
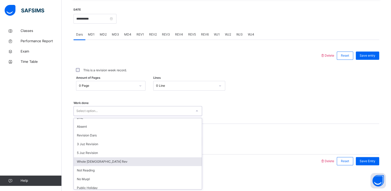
click at [99, 163] on div "Whole [DEMOGRAPHIC_DATA] Rev" at bounding box center [138, 161] width 128 height 9
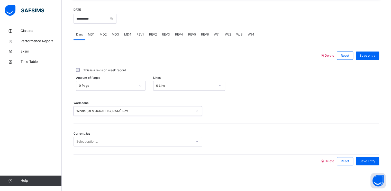
click at [94, 138] on div "Select option..." at bounding box center [86, 141] width 21 height 10
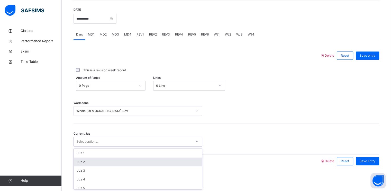
click at [93, 162] on div "Juz 2" at bounding box center [138, 161] width 128 height 9
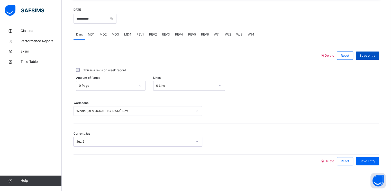
click at [363, 54] on div "Save entry" at bounding box center [367, 55] width 23 height 8
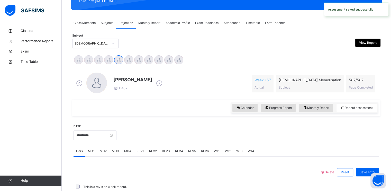
scroll to position [195, 0]
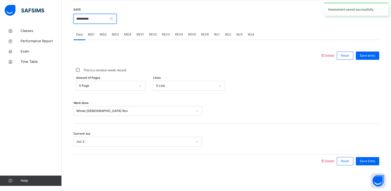
click at [105, 18] on input "**********" at bounding box center [94, 19] width 43 height 10
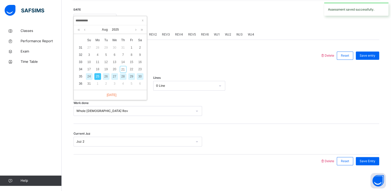
click at [104, 75] on div "26" at bounding box center [106, 76] width 7 height 7
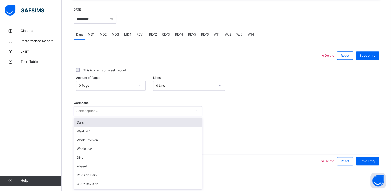
click at [100, 110] on div "Select option..." at bounding box center [133, 111] width 118 height 8
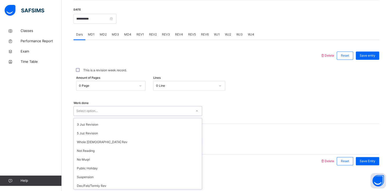
scroll to position [59, 0]
click at [95, 143] on div "Whole [DEMOGRAPHIC_DATA] Rev" at bounding box center [138, 142] width 128 height 9
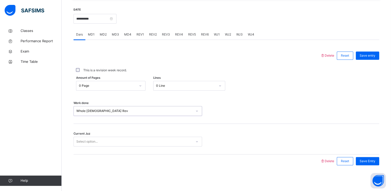
click at [94, 138] on div "Select option..." at bounding box center [86, 141] width 21 height 10
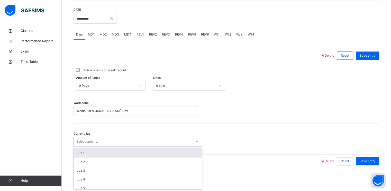
click at [90, 152] on div "Juz 1" at bounding box center [138, 152] width 128 height 9
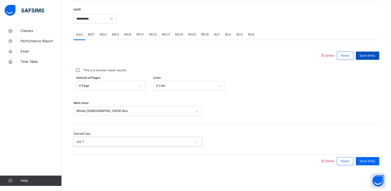
click at [363, 55] on div "Save entry" at bounding box center [367, 55] width 23 height 8
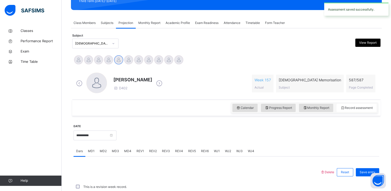
scroll to position [195, 0]
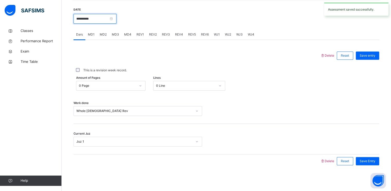
click at [101, 20] on input "**********" at bounding box center [94, 19] width 43 height 10
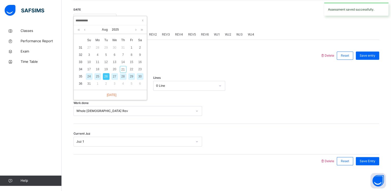
click at [114, 77] on div "27" at bounding box center [114, 76] width 7 height 7
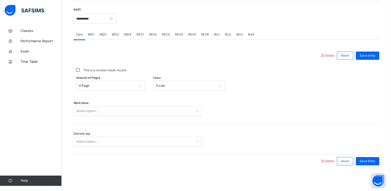
click at [92, 107] on div "Select option..." at bounding box center [86, 111] width 21 height 10
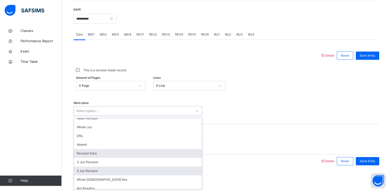
scroll to position [30, 0]
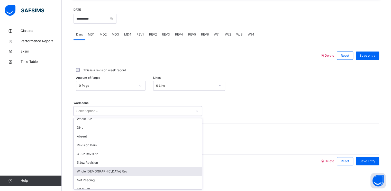
drag, startPoint x: 97, startPoint y: 170, endPoint x: 95, endPoint y: 173, distance: 3.3
click at [97, 171] on div "Whole [DEMOGRAPHIC_DATA] Rev" at bounding box center [138, 171] width 128 height 9
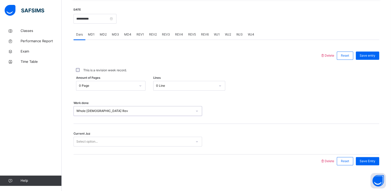
click at [107, 138] on div "Select option..." at bounding box center [133, 141] width 118 height 8
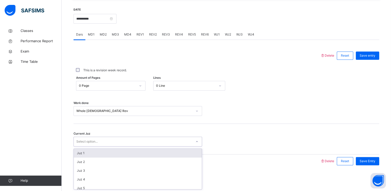
click at [100, 154] on div "Juz 1" at bounding box center [138, 152] width 128 height 9
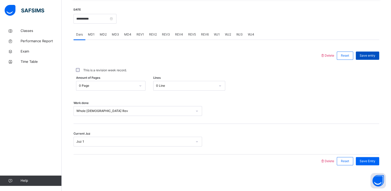
click at [368, 57] on span "Save entry" at bounding box center [367, 55] width 16 height 5
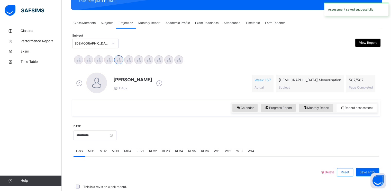
scroll to position [195, 0]
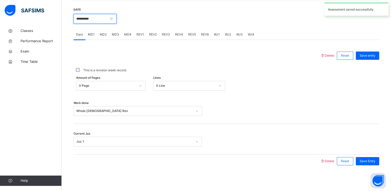
click at [107, 17] on input "**********" at bounding box center [94, 19] width 43 height 10
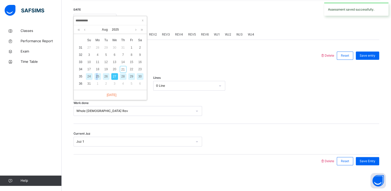
click at [97, 77] on div "25" at bounding box center [97, 76] width 7 height 7
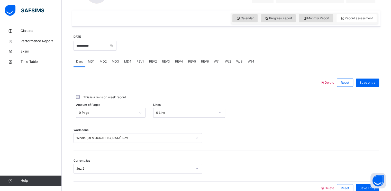
scroll to position [167, 0]
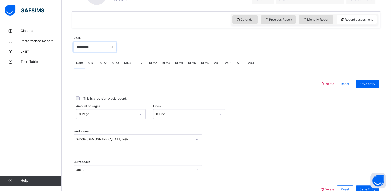
click at [104, 49] on input "**********" at bounding box center [94, 47] width 43 height 10
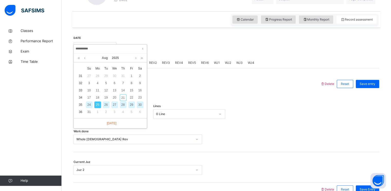
click at [122, 105] on div "28" at bounding box center [123, 104] width 7 height 7
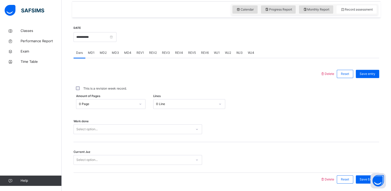
scroll to position [195, 0]
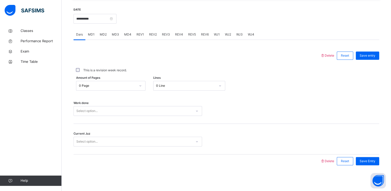
click at [124, 112] on div "Select option..." at bounding box center [133, 111] width 118 height 8
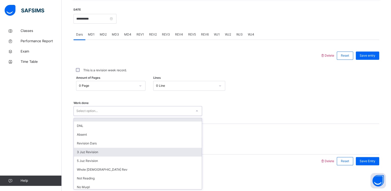
scroll to position [32, 0]
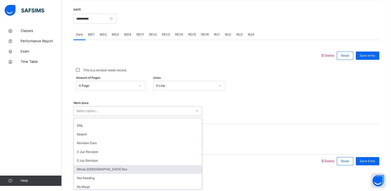
click at [99, 169] on div "Whole [DEMOGRAPHIC_DATA] Rev" at bounding box center [138, 169] width 128 height 9
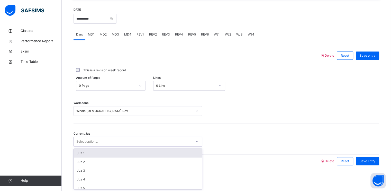
click at [94, 140] on div "Select option..." at bounding box center [86, 141] width 21 height 10
click at [97, 154] on div "Juz 1" at bounding box center [138, 152] width 128 height 9
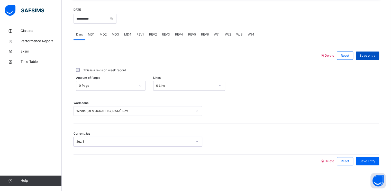
click at [368, 57] on span "Save entry" at bounding box center [367, 55] width 16 height 5
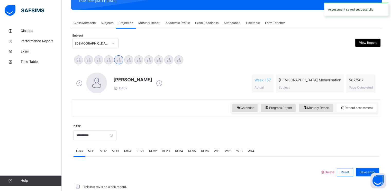
scroll to position [195, 0]
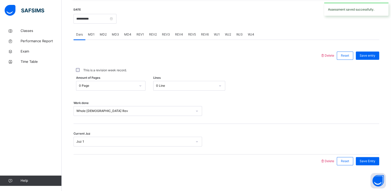
click at [102, 12] on div "**********" at bounding box center [94, 18] width 43 height 22
click at [102, 16] on input "**********" at bounding box center [94, 19] width 43 height 10
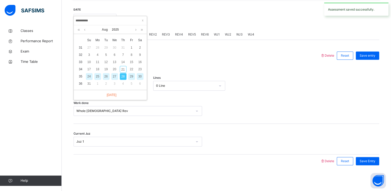
click at [133, 76] on div "29" at bounding box center [131, 76] width 7 height 7
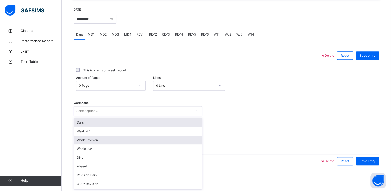
drag, startPoint x: 106, startPoint y: 107, endPoint x: 106, endPoint y: 137, distance: 30.6
click at [106, 107] on div "Select option..." at bounding box center [133, 111] width 118 height 8
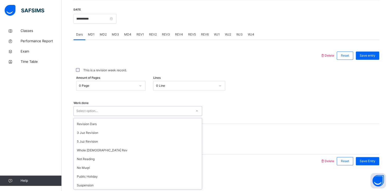
scroll to position [50, 0]
click at [102, 148] on div "Whole [DEMOGRAPHIC_DATA] Rev" at bounding box center [138, 150] width 128 height 9
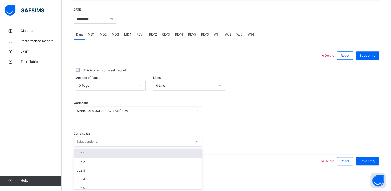
click at [103, 142] on div "Select option..." at bounding box center [133, 141] width 118 height 8
drag, startPoint x: 96, startPoint y: 153, endPoint x: 110, endPoint y: 147, distance: 15.2
click at [97, 153] on div "Juz 1" at bounding box center [138, 152] width 128 height 9
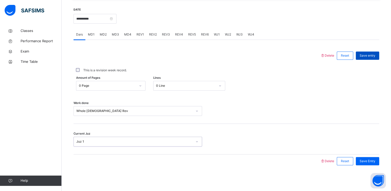
click at [375, 53] on span "Save entry" at bounding box center [367, 55] width 16 height 5
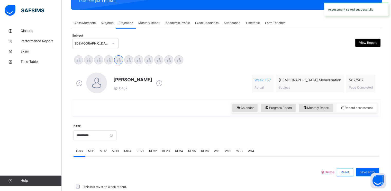
scroll to position [195, 0]
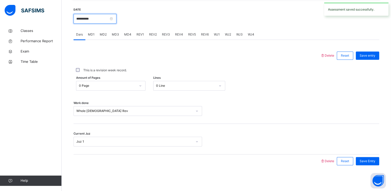
click at [104, 16] on input "**********" at bounding box center [94, 19] width 43 height 10
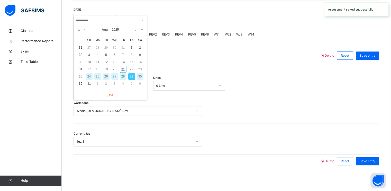
click at [139, 76] on div "30" at bounding box center [140, 76] width 7 height 7
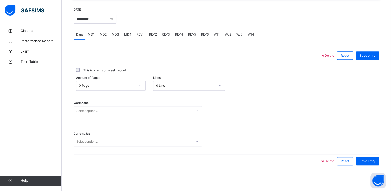
drag, startPoint x: 111, startPoint y: 105, endPoint x: 111, endPoint y: 110, distance: 5.4
click at [111, 109] on div "Work done Select option..." at bounding box center [225, 108] width 305 height 31
click at [111, 111] on div "Select option..." at bounding box center [133, 111] width 118 height 8
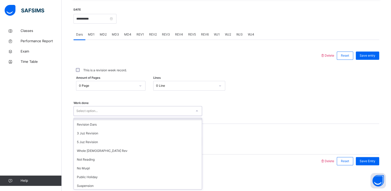
scroll to position [50, 0]
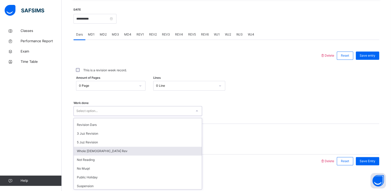
click at [101, 148] on div "Whole [DEMOGRAPHIC_DATA] Rev" at bounding box center [138, 150] width 128 height 9
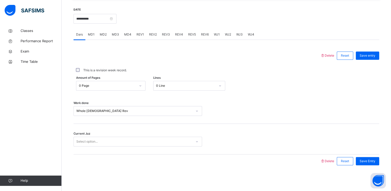
drag, startPoint x: 105, startPoint y: 132, endPoint x: 104, endPoint y: 140, distance: 8.5
click at [105, 132] on div "Current Juz Select option..." at bounding box center [225, 139] width 305 height 31
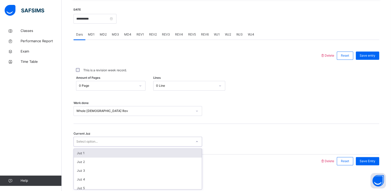
click at [104, 140] on div "Select option..." at bounding box center [133, 141] width 118 height 8
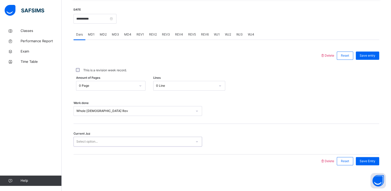
click at [103, 143] on div "Select option..." at bounding box center [133, 141] width 118 height 8
drag, startPoint x: 102, startPoint y: 148, endPoint x: 102, endPoint y: 144, distance: 4.1
click at [102, 144] on div "Current Juz Select option..." at bounding box center [225, 139] width 305 height 31
click at [101, 151] on div "Current Juz Select option..." at bounding box center [225, 139] width 305 height 31
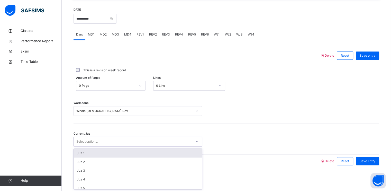
click at [100, 144] on div "Select option..." at bounding box center [133, 141] width 118 height 8
click at [100, 153] on div "Juz 1" at bounding box center [138, 152] width 128 height 9
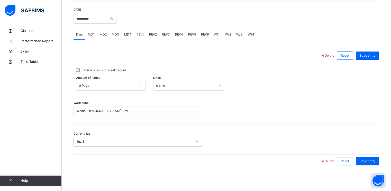
click at [99, 154] on div at bounding box center [196, 160] width 241 height 13
drag, startPoint x: 241, startPoint y: 136, endPoint x: 372, endPoint y: 159, distance: 132.6
click at [299, 149] on div "Current Juz Juz 1" at bounding box center [225, 139] width 305 height 31
click at [378, 152] on div "Current Juz Juz 1" at bounding box center [225, 139] width 305 height 31
click at [372, 164] on div "Save Entry" at bounding box center [367, 161] width 23 height 8
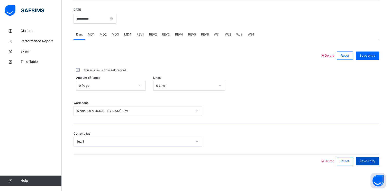
click at [372, 164] on div "Save Entry" at bounding box center [367, 161] width 23 height 8
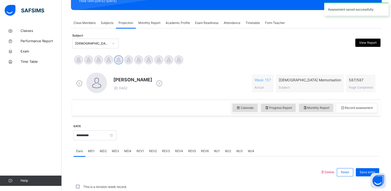
scroll to position [195, 0]
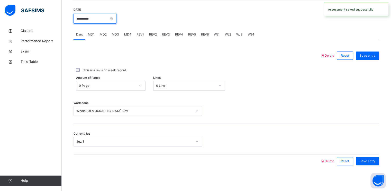
click at [101, 21] on input "**********" at bounding box center [94, 19] width 43 height 10
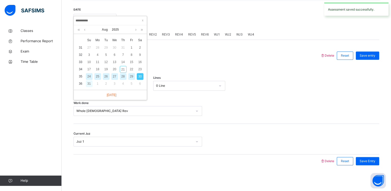
click at [90, 84] on div "31" at bounding box center [89, 83] width 7 height 7
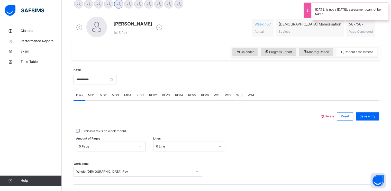
scroll to position [129, 0]
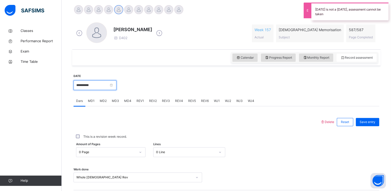
click at [116, 85] on input "**********" at bounding box center [94, 85] width 43 height 10
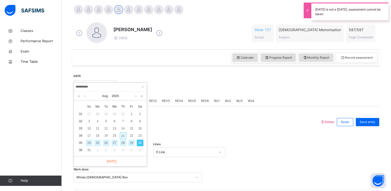
click at [123, 136] on div "21" at bounding box center [123, 135] width 7 height 7
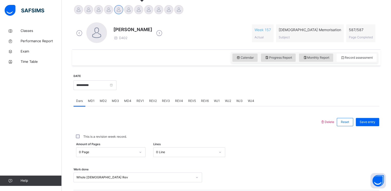
click at [135, 10] on div at bounding box center [138, 9] width 9 height 9
click at [101, 85] on input "**********" at bounding box center [94, 85] width 43 height 10
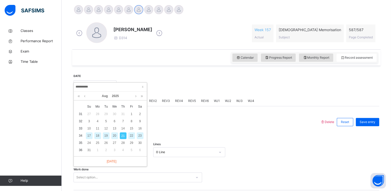
click at [114, 136] on div "20" at bounding box center [114, 135] width 7 height 7
type input "**********"
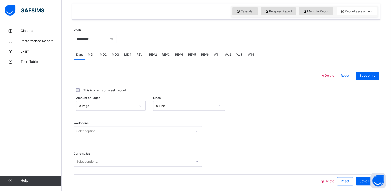
click at [94, 136] on div "Select option..." at bounding box center [137, 131] width 128 height 10
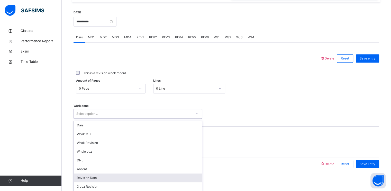
scroll to position [195, 0]
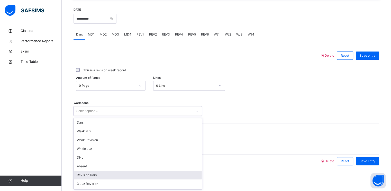
type input "*"
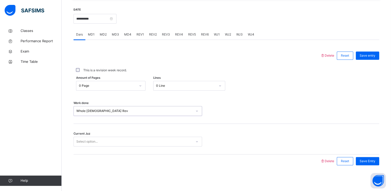
click at [98, 143] on div "Select option..." at bounding box center [133, 141] width 118 height 8
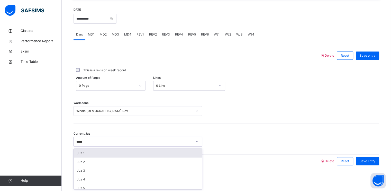
type input "******"
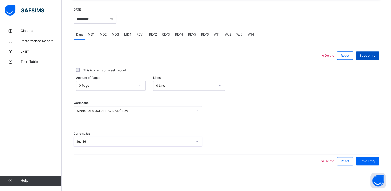
click at [372, 56] on span "Save entry" at bounding box center [367, 55] width 16 height 5
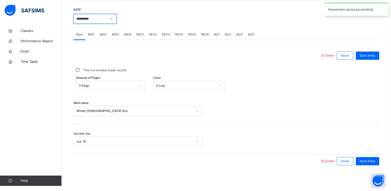
click at [116, 21] on input "**********" at bounding box center [94, 19] width 43 height 10
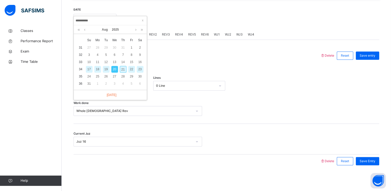
click at [123, 70] on div "21" at bounding box center [123, 69] width 7 height 7
type input "**********"
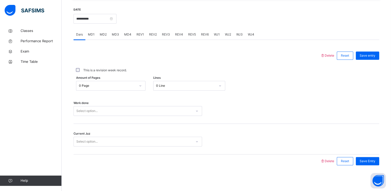
click at [132, 109] on div "Select option..." at bounding box center [133, 111] width 118 height 8
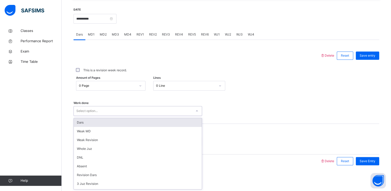
type input "*"
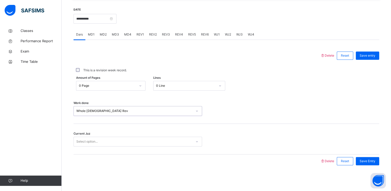
click at [123, 142] on div "Select option..." at bounding box center [133, 141] width 118 height 8
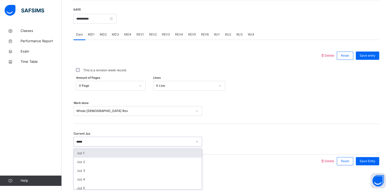
type input "******"
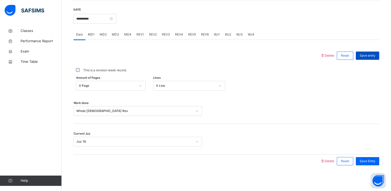
click at [375, 55] on span "Save entry" at bounding box center [367, 55] width 16 height 5
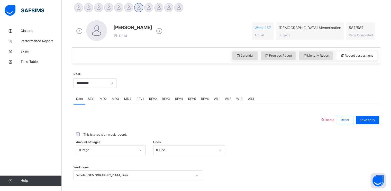
scroll to position [135, 0]
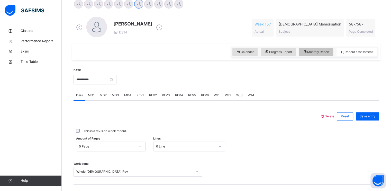
click at [312, 49] on div "Monthly Report" at bounding box center [316, 52] width 34 height 8
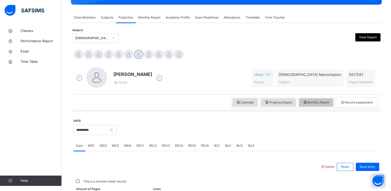
select select "****"
select select "*"
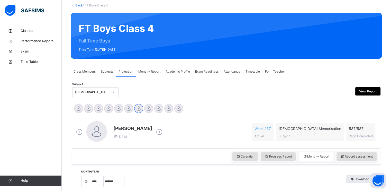
scroll to position [26, 0]
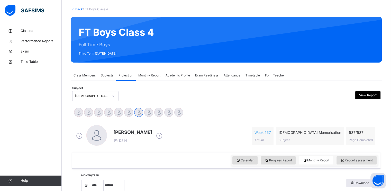
click at [131, 74] on span "Projection" at bounding box center [125, 75] width 15 height 5
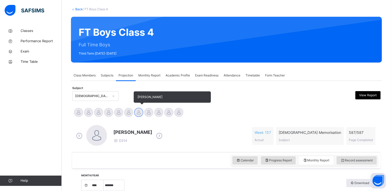
click at [136, 112] on div at bounding box center [138, 112] width 9 height 9
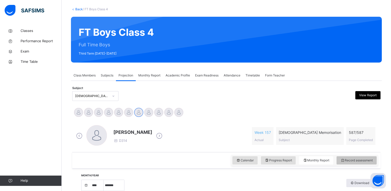
click at [362, 157] on div "Record assessment" at bounding box center [356, 160] width 40 height 8
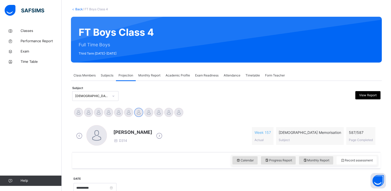
scroll to position [193, 0]
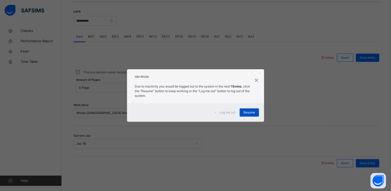
click at [256, 116] on div "Resume" at bounding box center [248, 112] width 19 height 8
